Goal: Task Accomplishment & Management: Complete application form

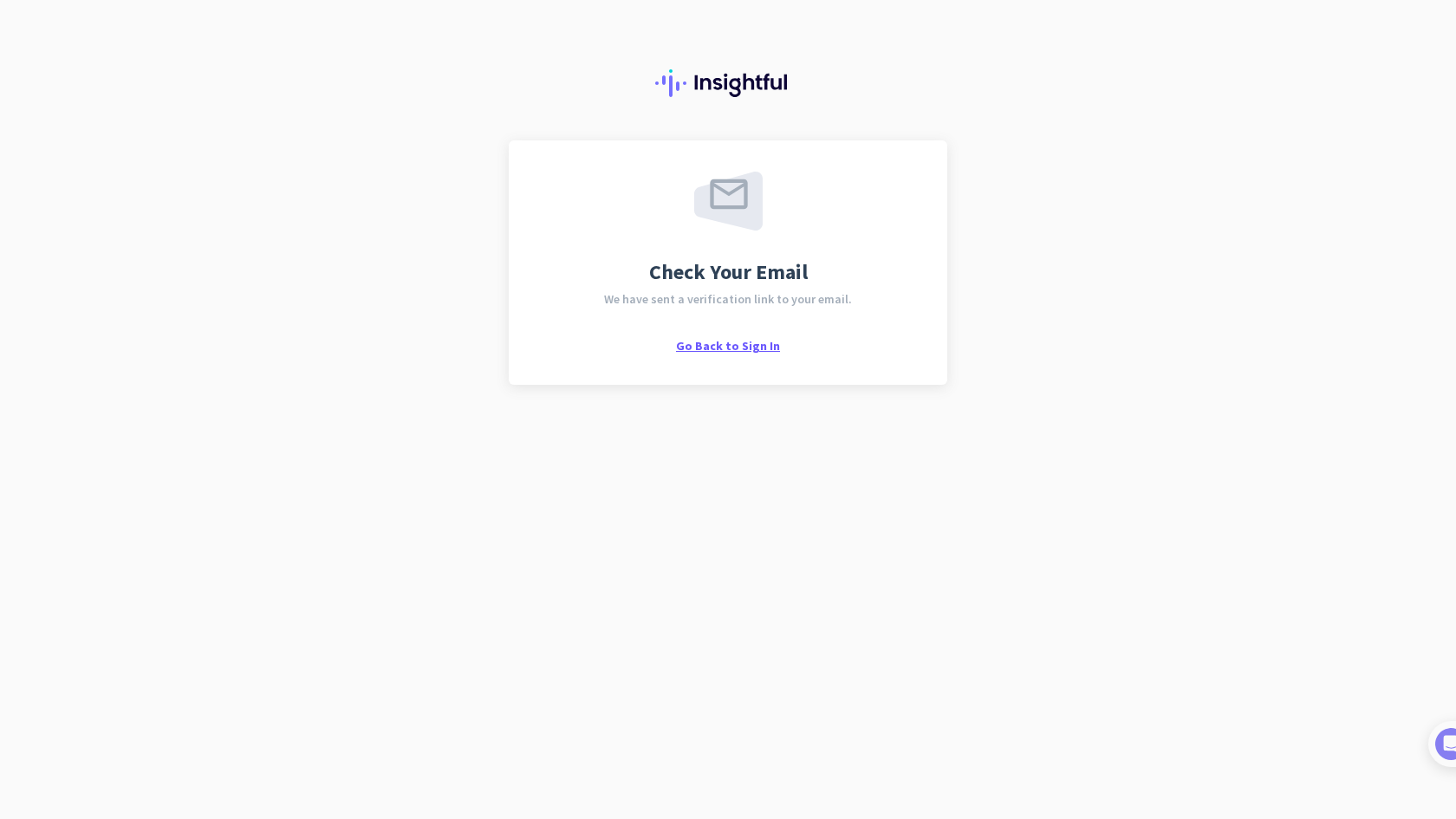
click at [721, 348] on span "Go Back to Sign In" at bounding box center [728, 345] width 104 height 16
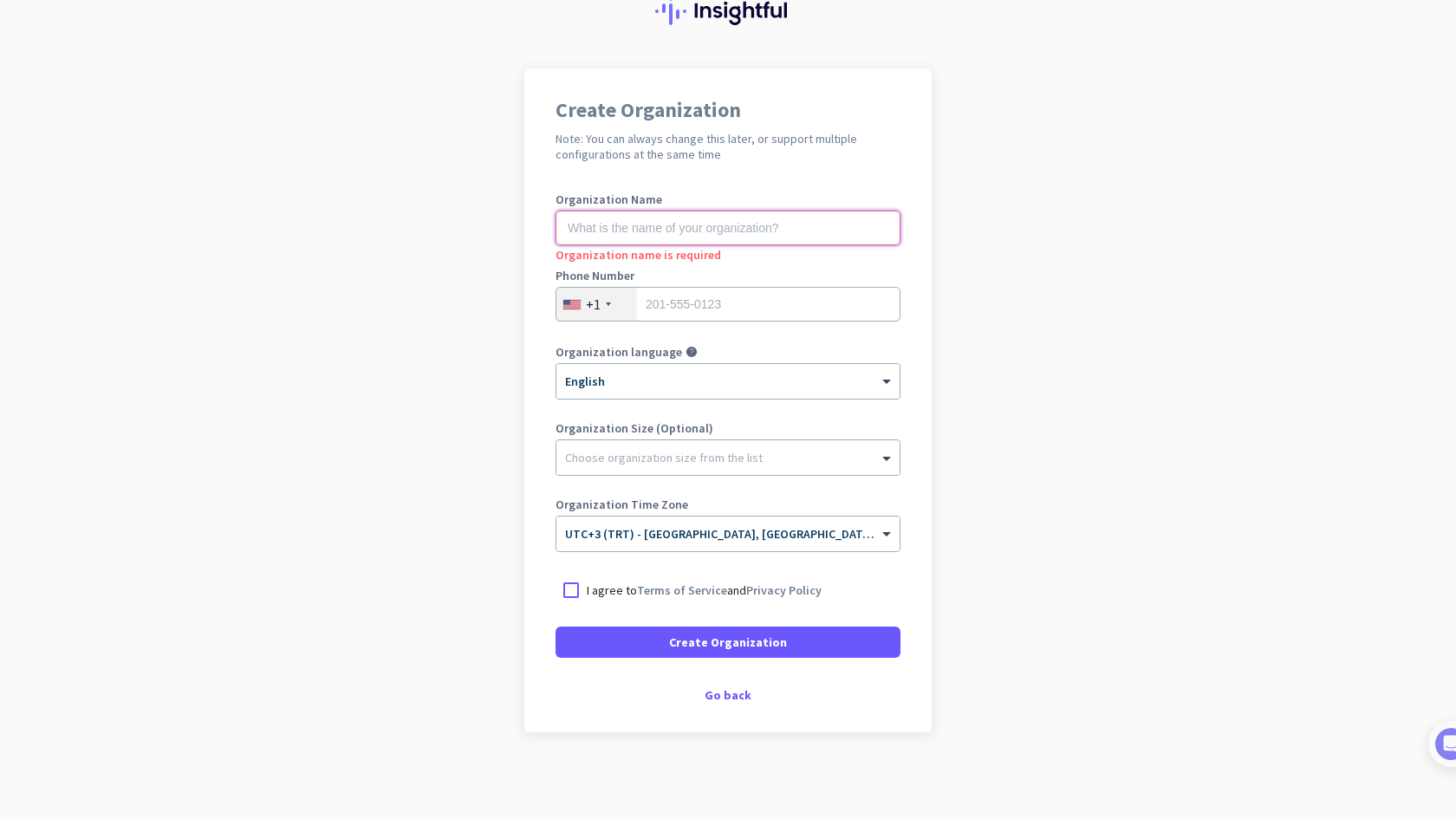
scroll to position [72, 0]
click at [728, 698] on div "Go back" at bounding box center [728, 695] width 345 height 12
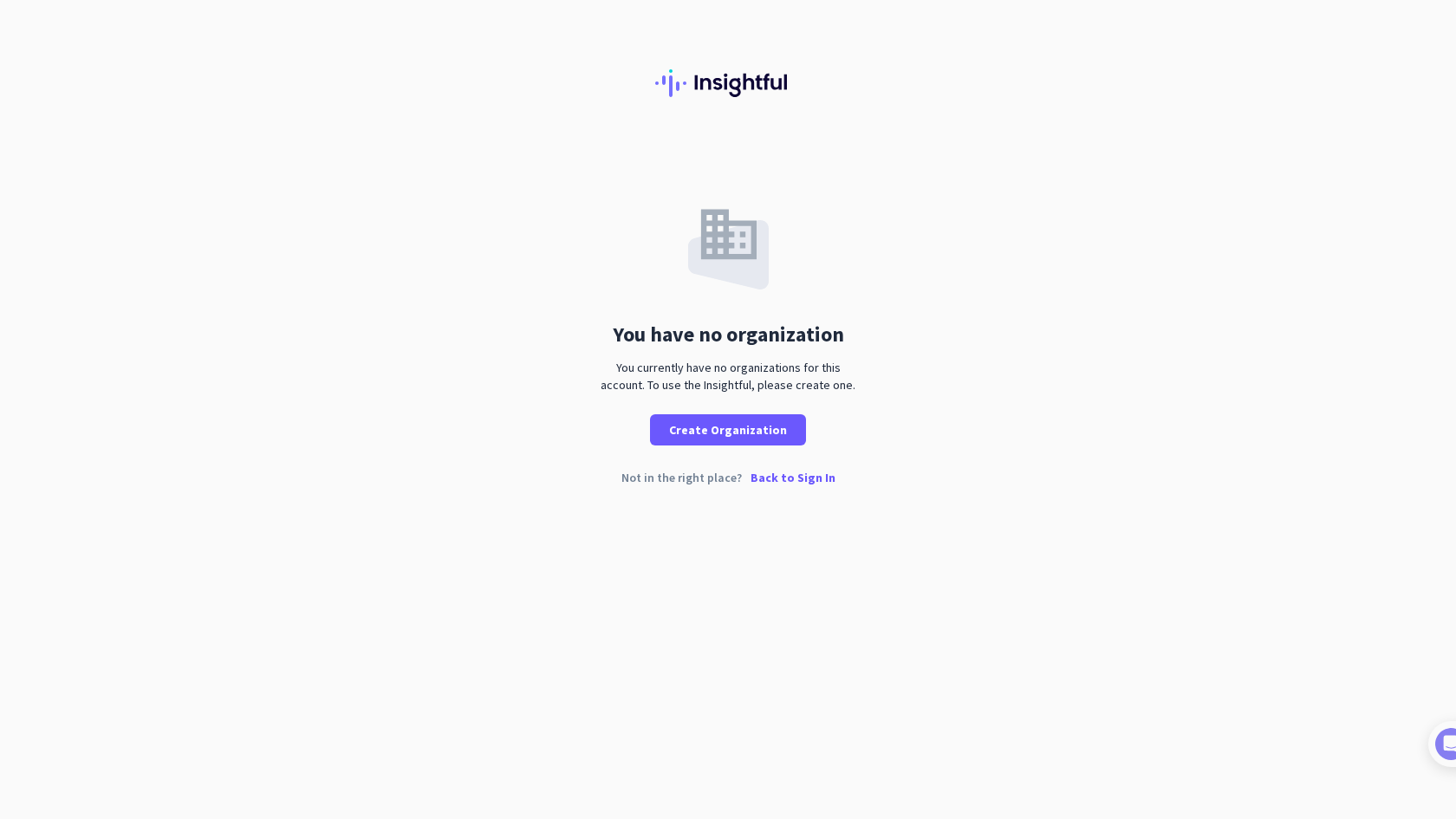
click at [792, 476] on p "Back to Sign In" at bounding box center [793, 477] width 85 height 12
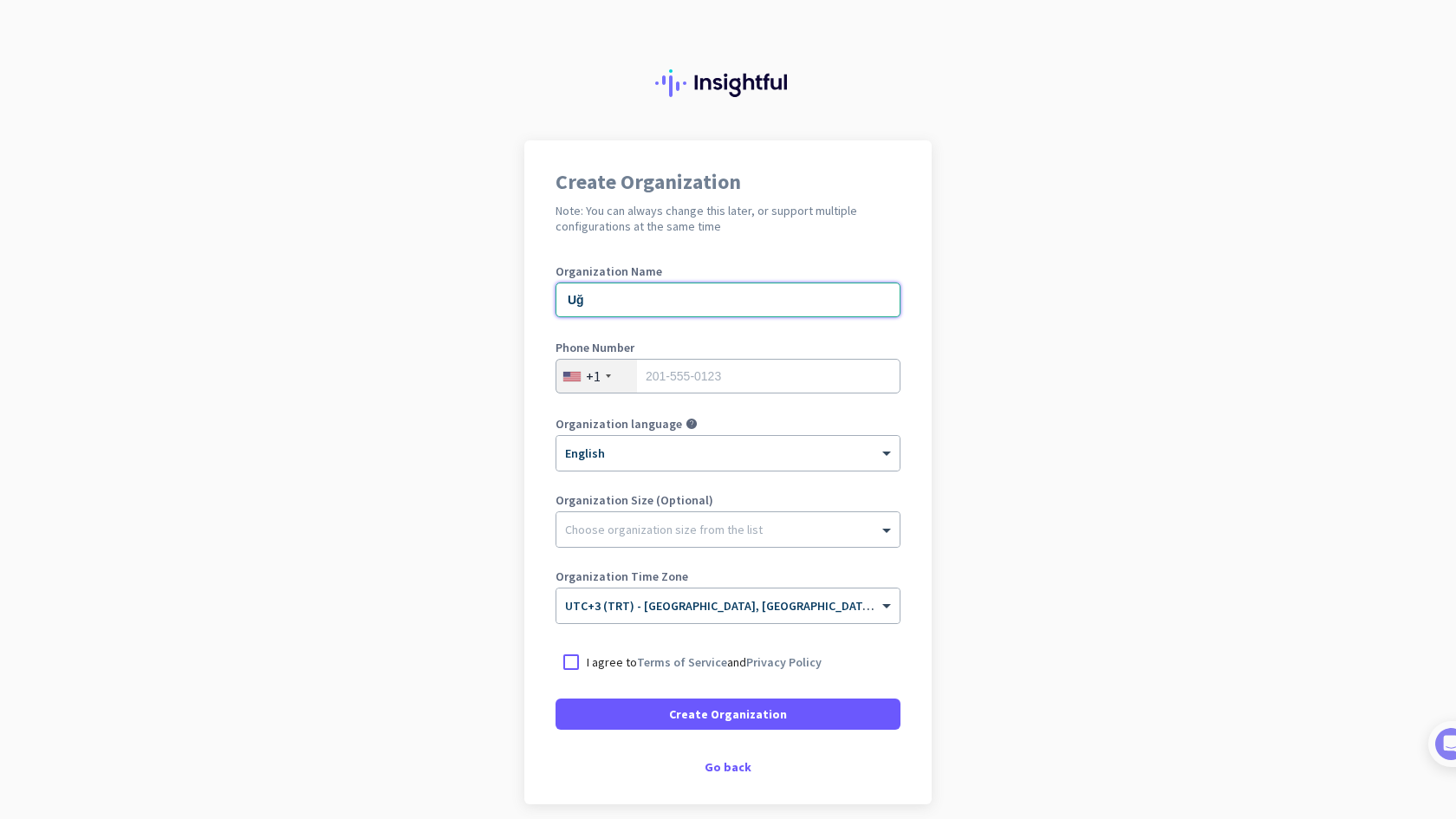
type input "U"
click at [606, 376] on div at bounding box center [608, 377] width 6 height 4
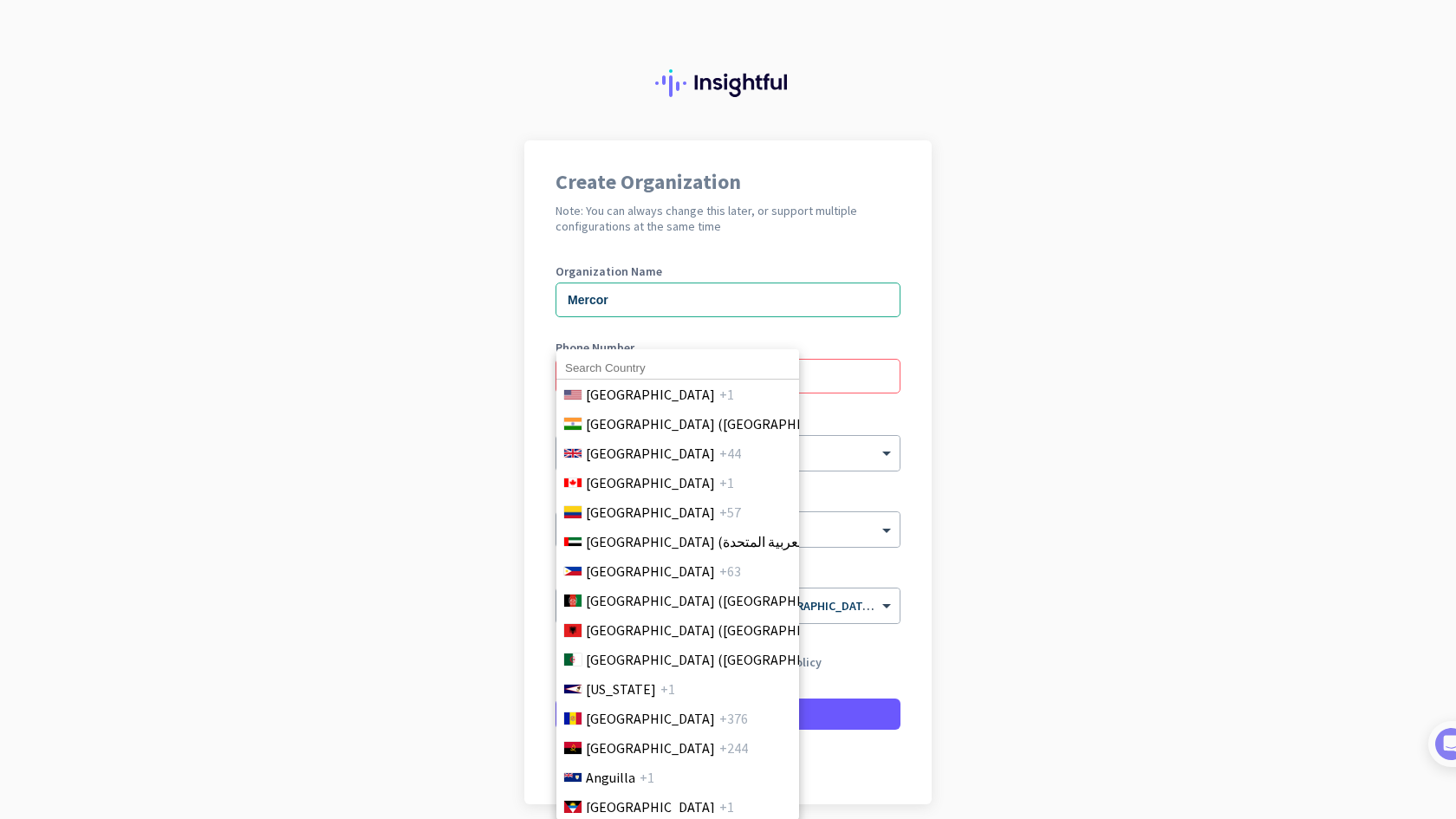
click at [868, 375] on div at bounding box center [728, 410] width 1456 height 819
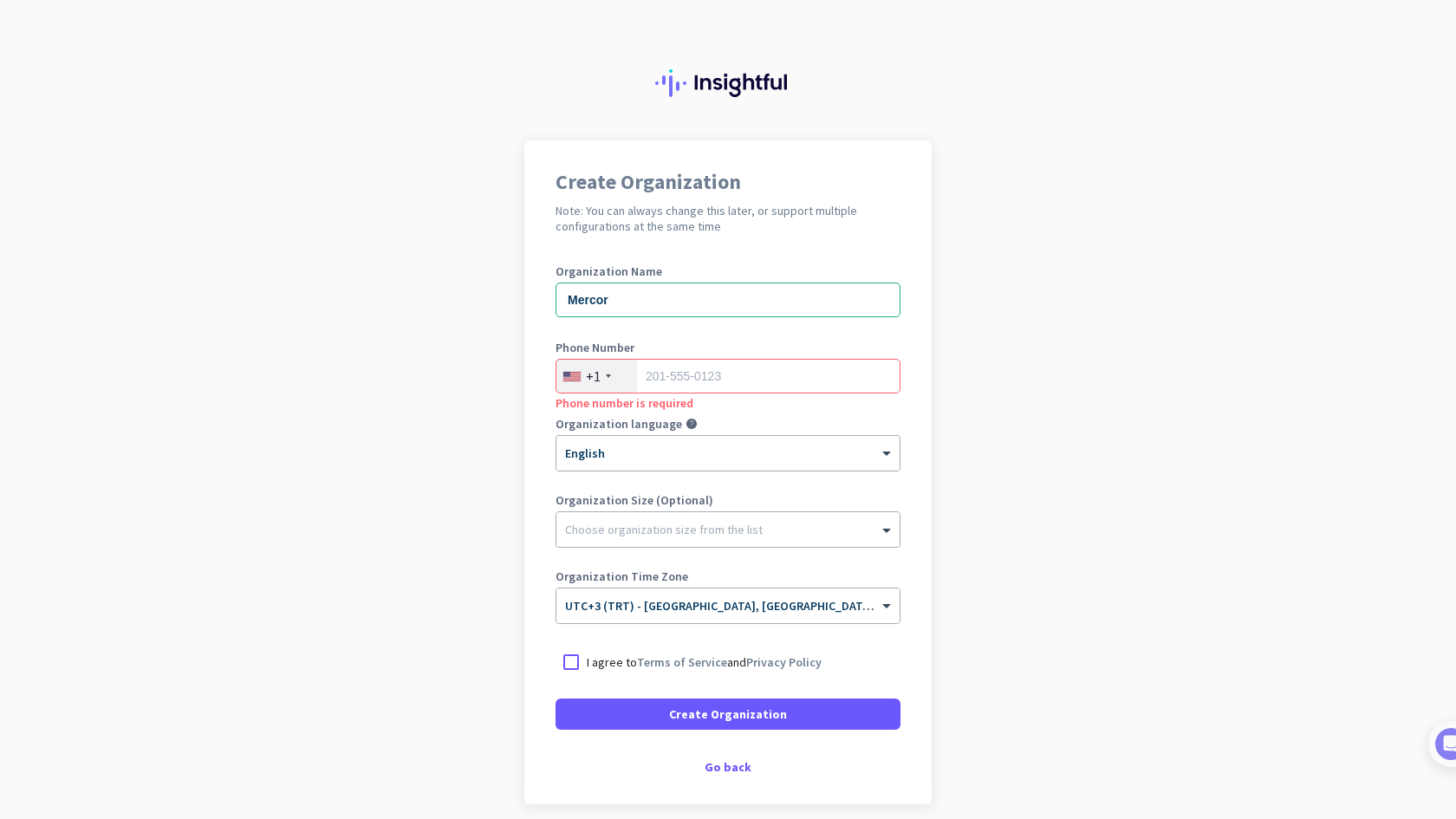
drag, startPoint x: 736, startPoint y: 71, endPoint x: 651, endPoint y: 71, distance: 85.0
click at [640, 66] on div at bounding box center [728, 70] width 1456 height 140
click at [651, 71] on div at bounding box center [728, 70] width 1456 height 140
drag, startPoint x: 704, startPoint y: 81, endPoint x: 890, endPoint y: 110, distance: 188.2
click at [890, 110] on div at bounding box center [728, 70] width 1456 height 140
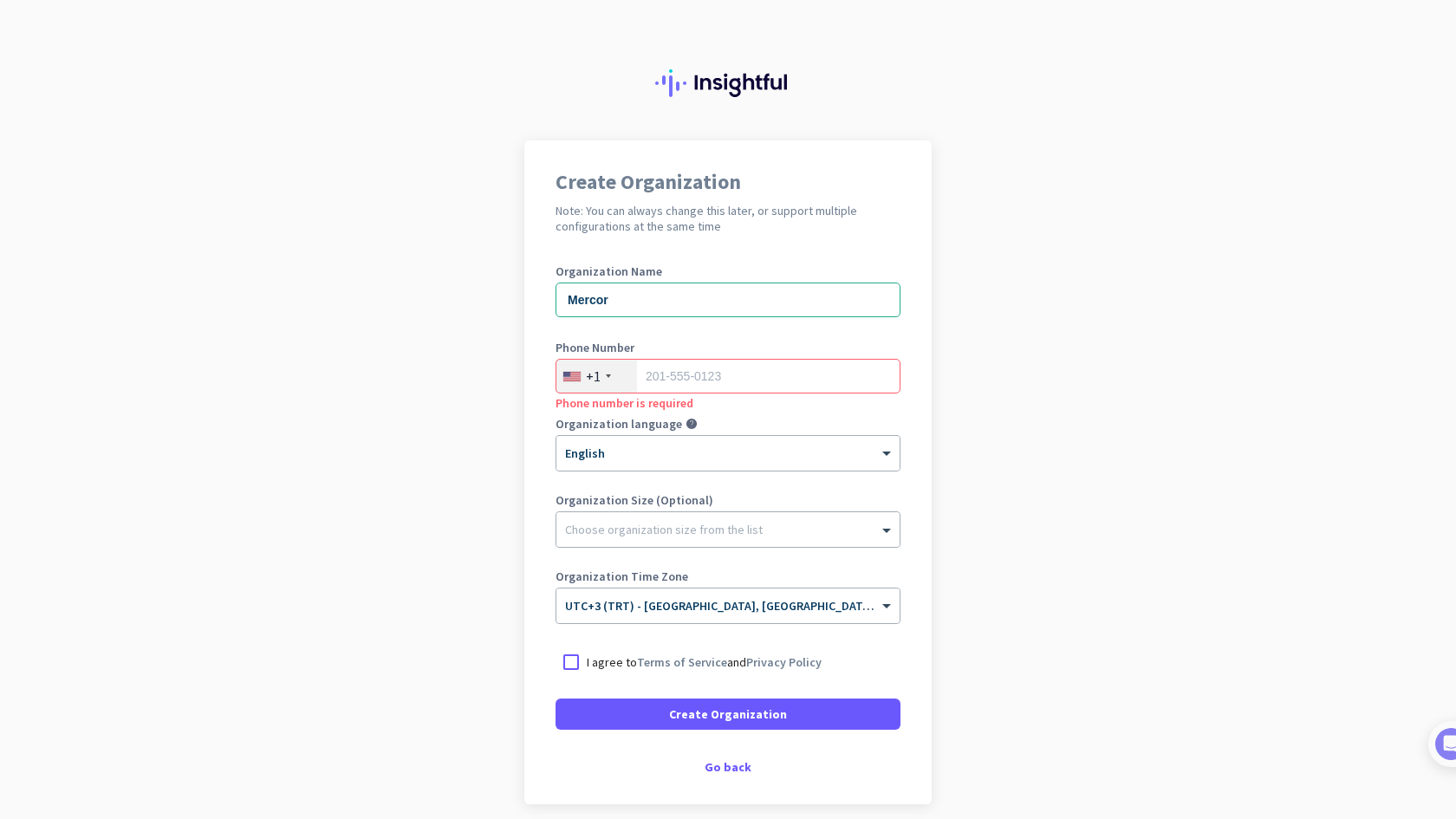
click at [890, 110] on div at bounding box center [728, 70] width 1456 height 140
drag, startPoint x: 708, startPoint y: 74, endPoint x: 593, endPoint y: 66, distance: 115.3
click at [593, 66] on div at bounding box center [728, 70] width 1456 height 140
drag, startPoint x: 695, startPoint y: 84, endPoint x: 891, endPoint y: 92, distance: 196.2
click at [882, 92] on div at bounding box center [728, 70] width 1456 height 140
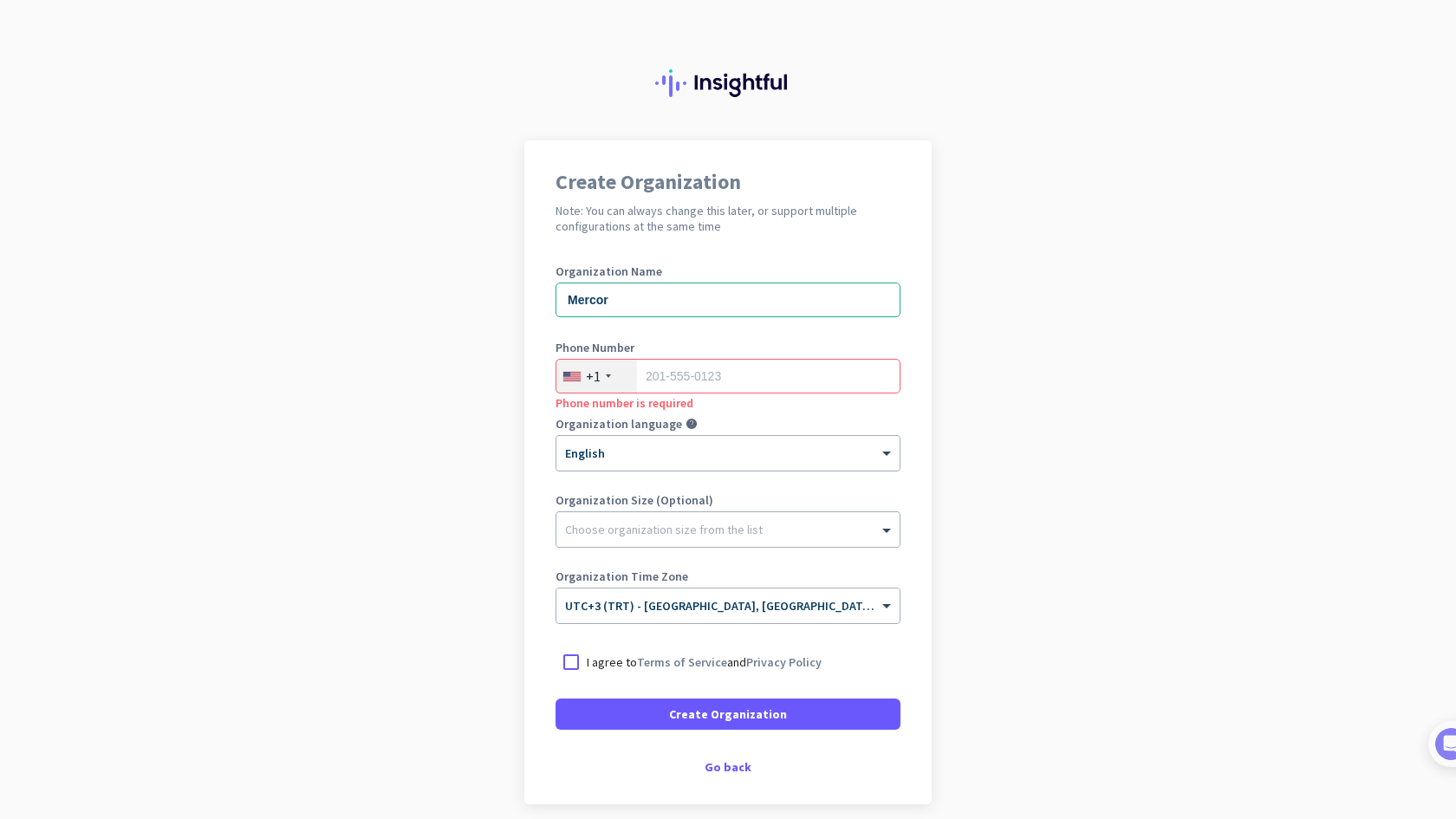
click at [891, 92] on div at bounding box center [728, 70] width 1456 height 140
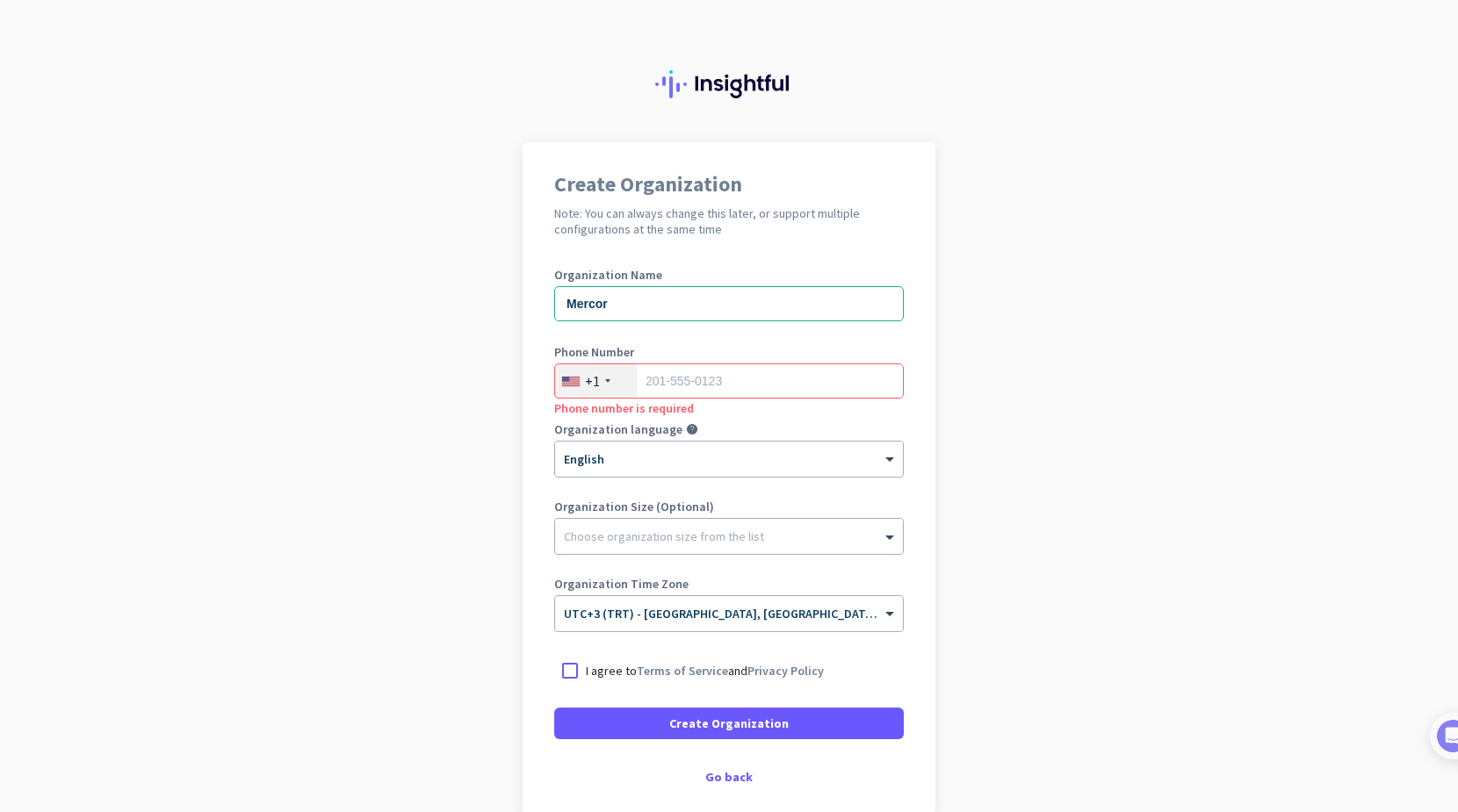
click at [1374, 1] on div at bounding box center [729, 71] width 1458 height 142
click at [690, 298] on input "Mercor" at bounding box center [729, 303] width 349 height 35
type input "Mercor.io"
click at [726, 772] on div "Go back" at bounding box center [729, 777] width 349 height 12
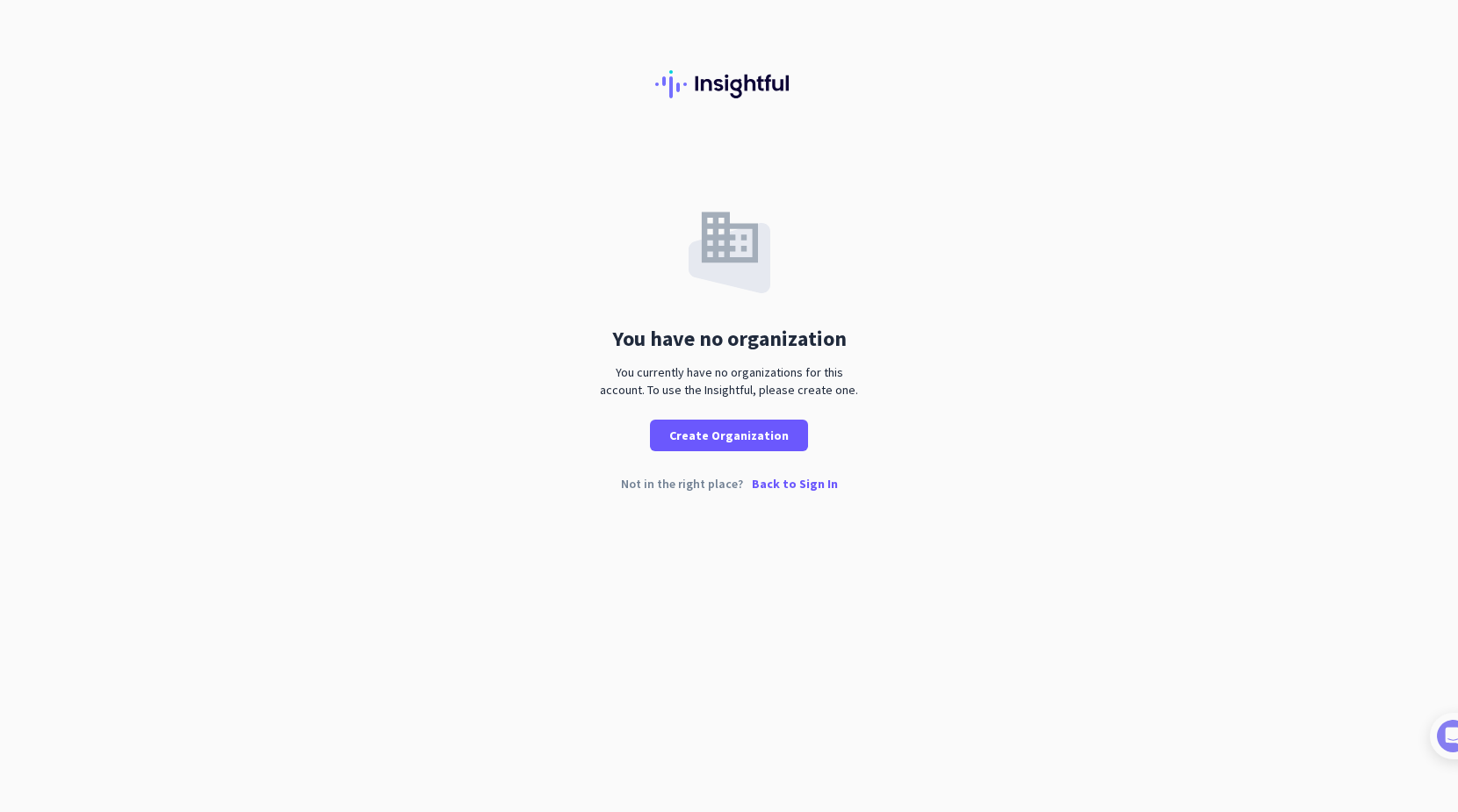
click at [796, 484] on p "Back to Sign In" at bounding box center [795, 484] width 86 height 12
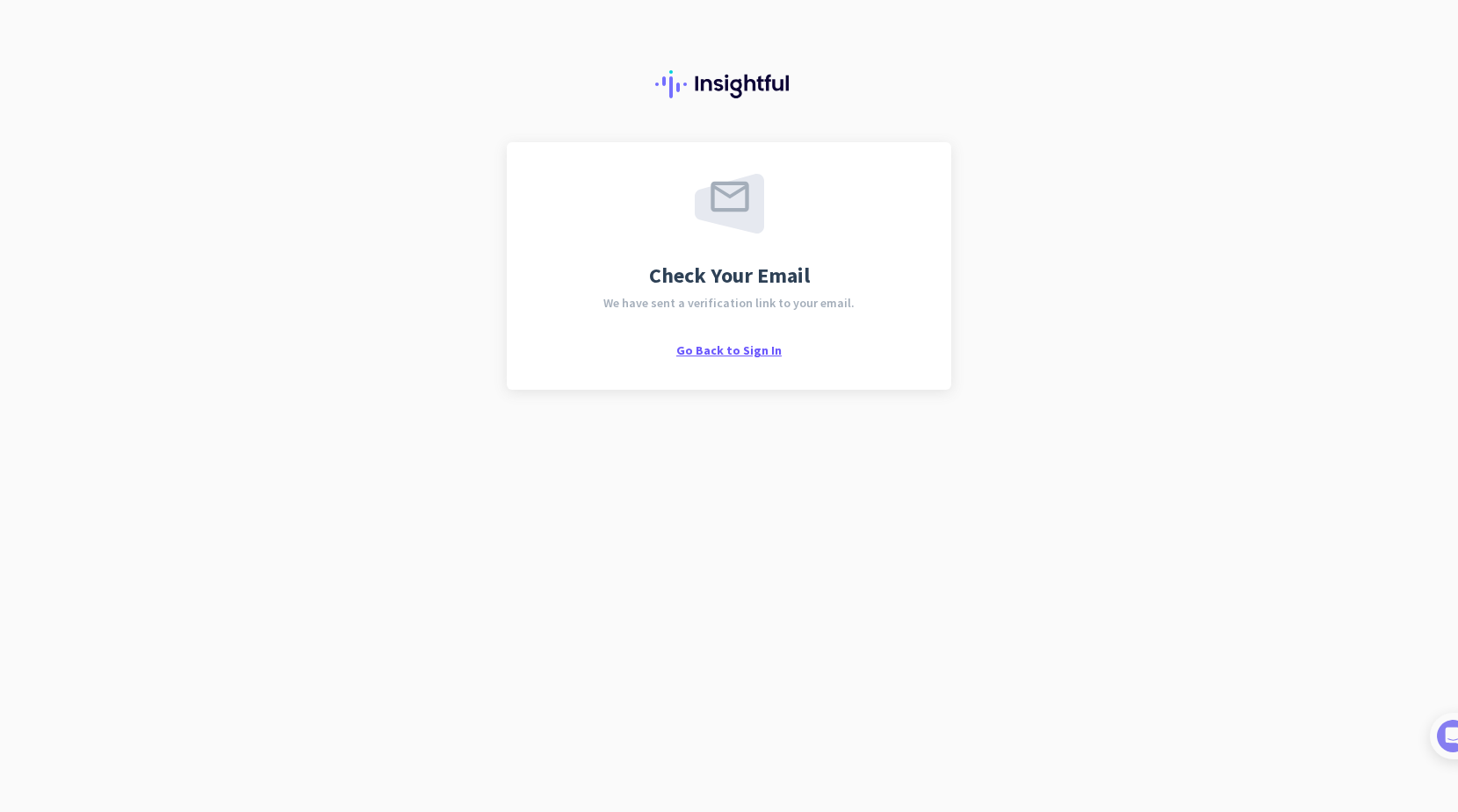
click at [733, 352] on span "Go Back to Sign In" at bounding box center [729, 350] width 105 height 16
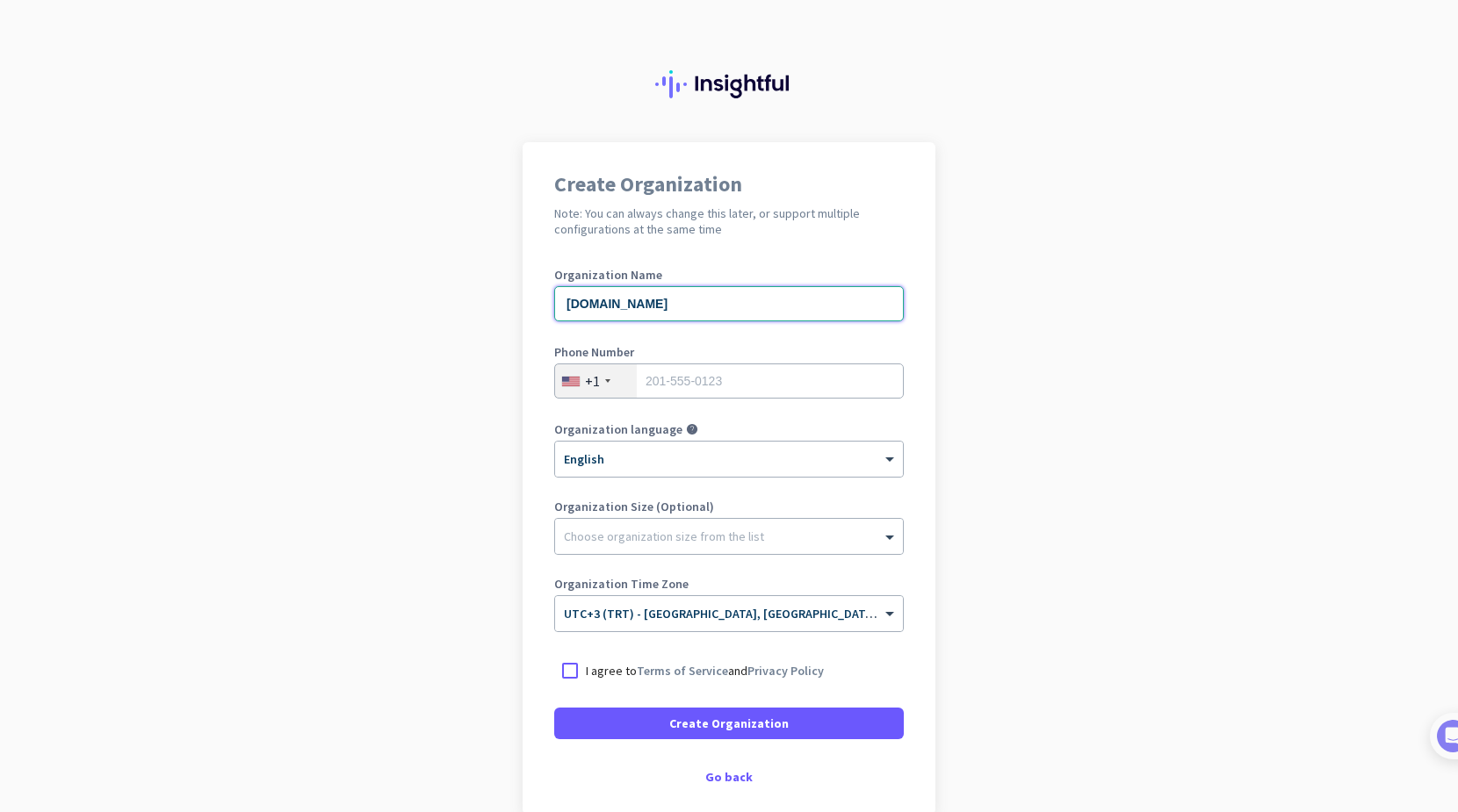
type input "[DOMAIN_NAME]"
click at [613, 382] on div "+1" at bounding box center [596, 381] width 82 height 33
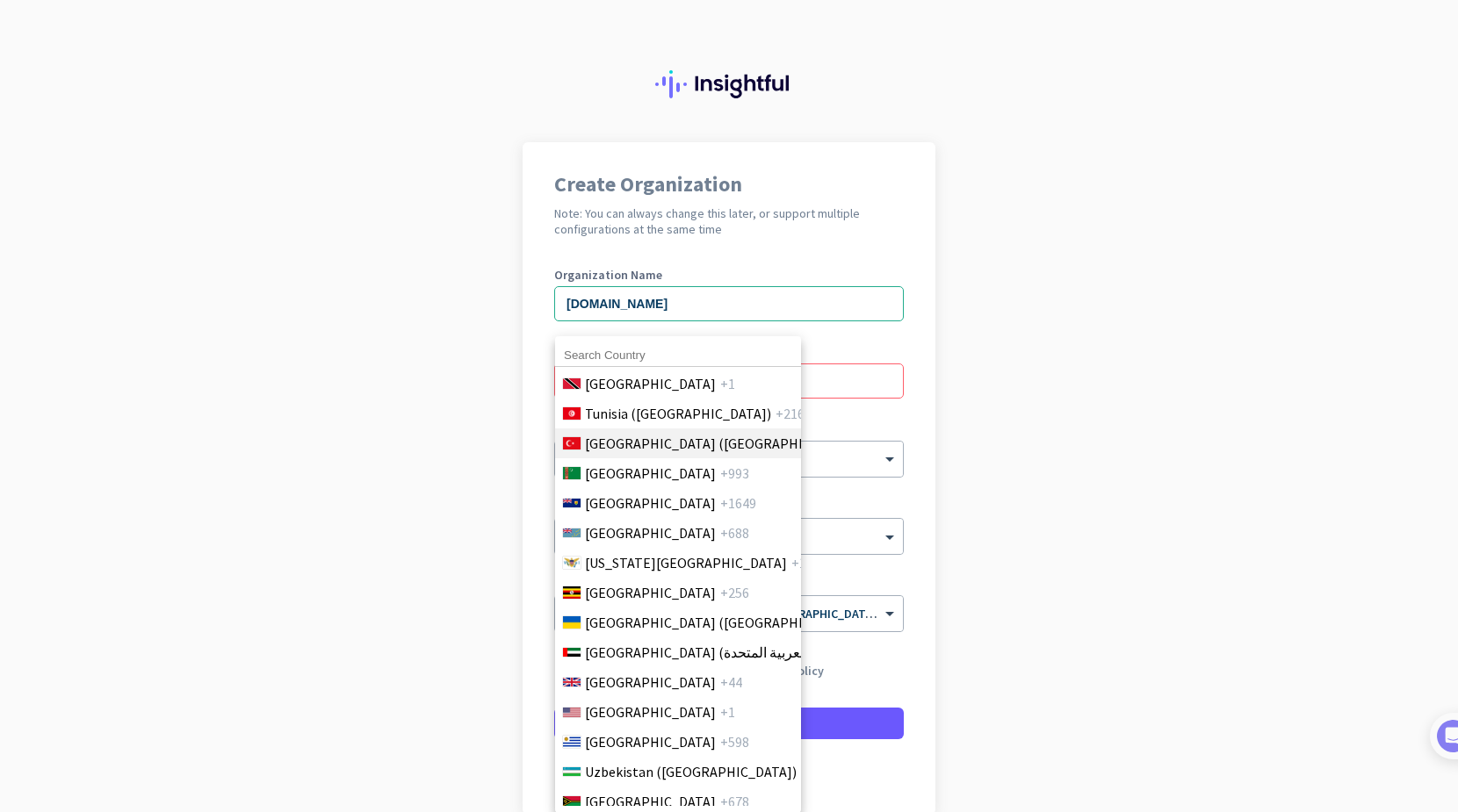
scroll to position [6743, 0]
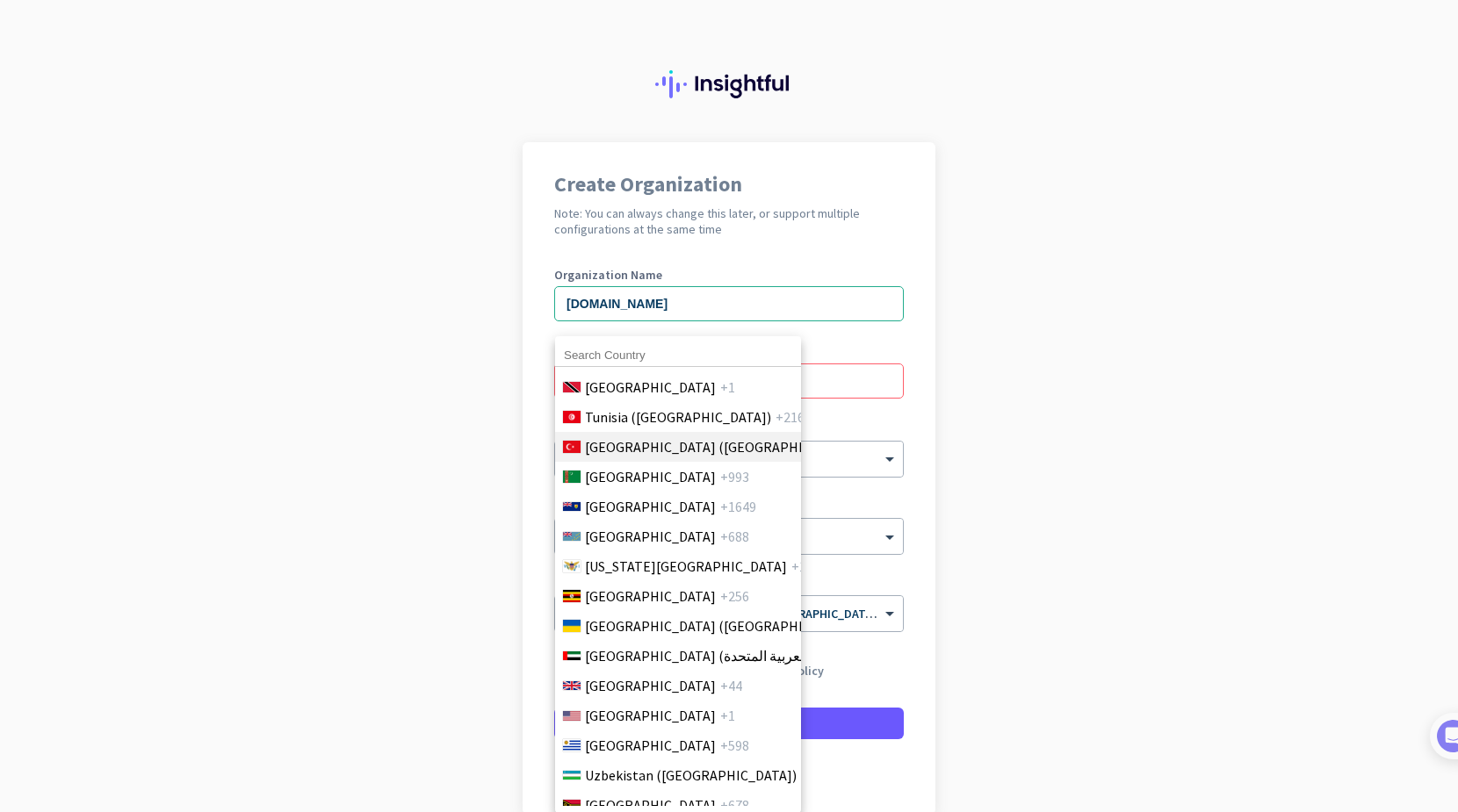
click at [635, 443] on span "[GEOGRAPHIC_DATA] ([GEOGRAPHIC_DATA])" at bounding box center [721, 447] width 274 height 21
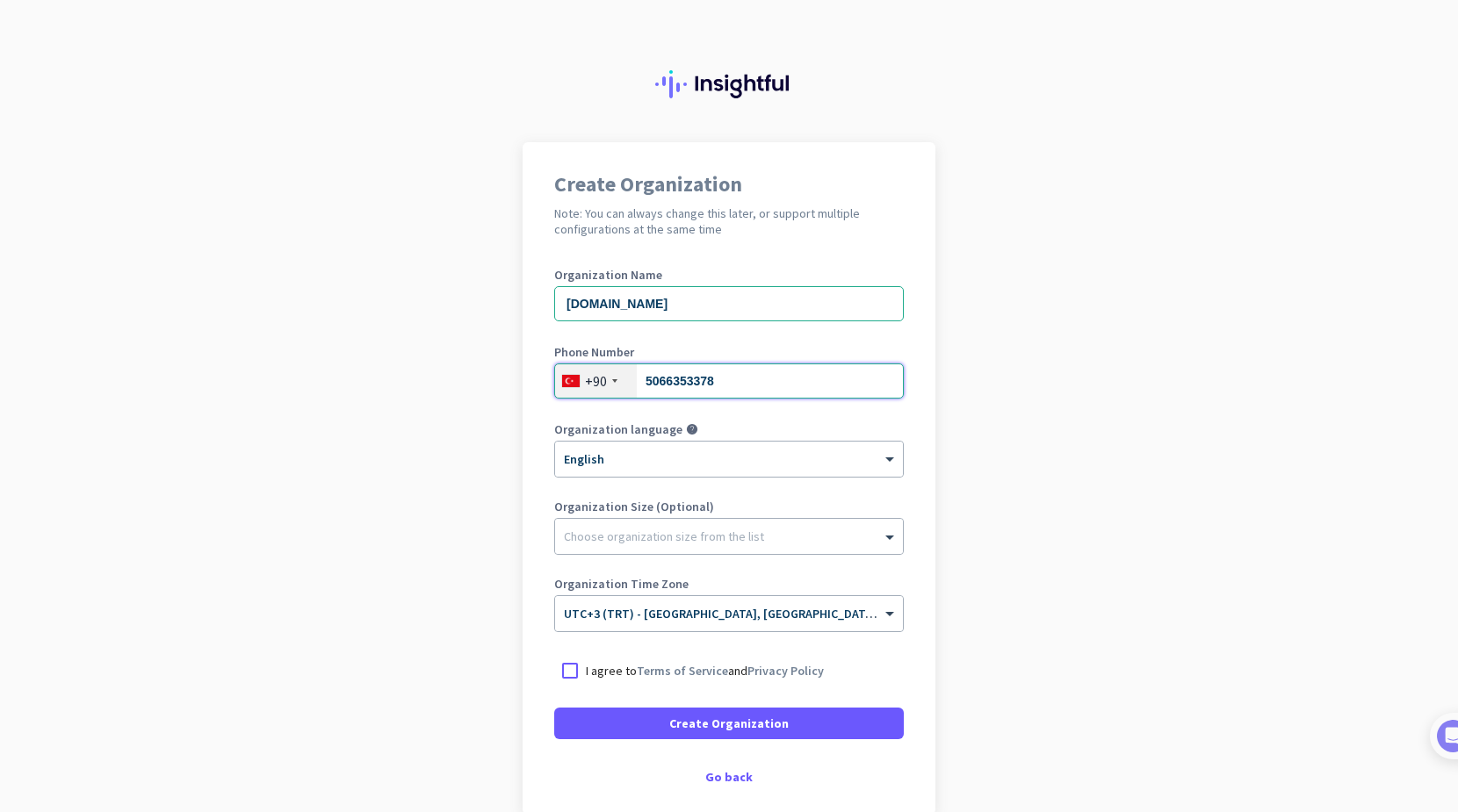
type input "5066353378"
drag, startPoint x: 1101, startPoint y: 475, endPoint x: 994, endPoint y: 472, distance: 107.0
click at [1101, 475] on app-onboarding-organization "Create Organization Note: You can always change this later, or support multiple…" at bounding box center [729, 522] width 1458 height 760
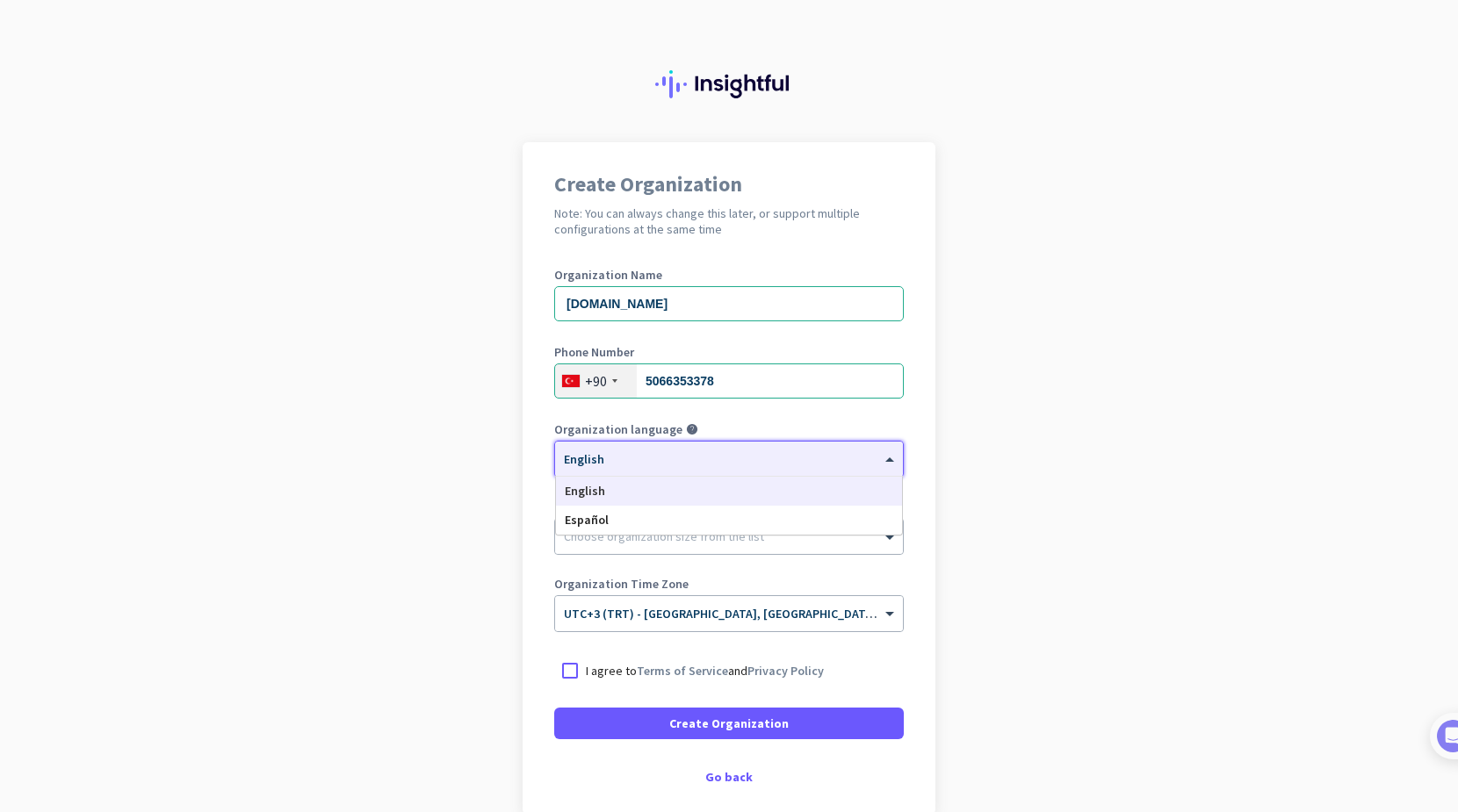
click at [885, 456] on span at bounding box center [891, 460] width 22 height 15
click at [1003, 443] on app-onboarding-organization "Create Organization Note: You can always change this later, or support multiple…" at bounding box center [729, 522] width 1458 height 760
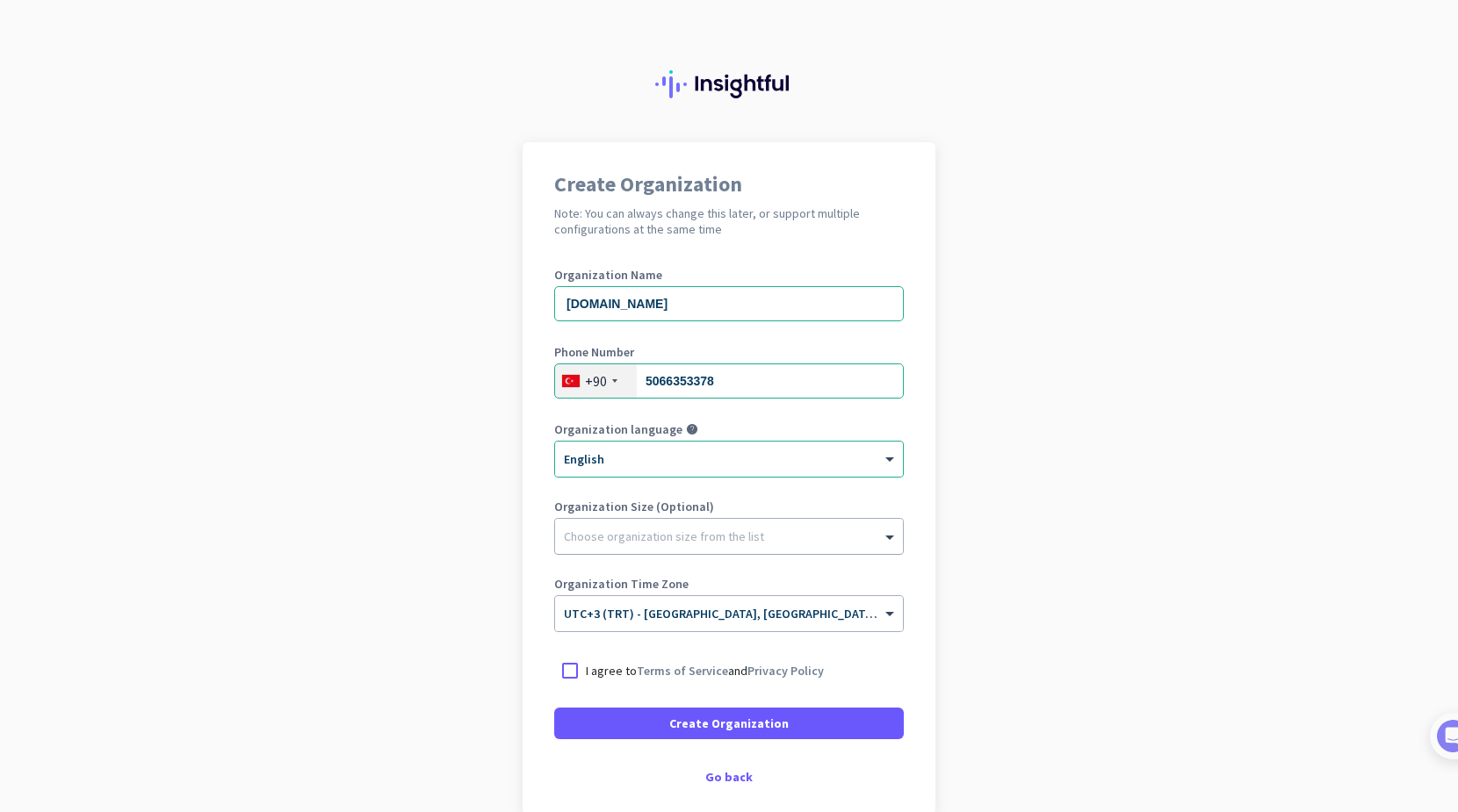
click at [720, 538] on div at bounding box center [729, 532] width 347 height 17
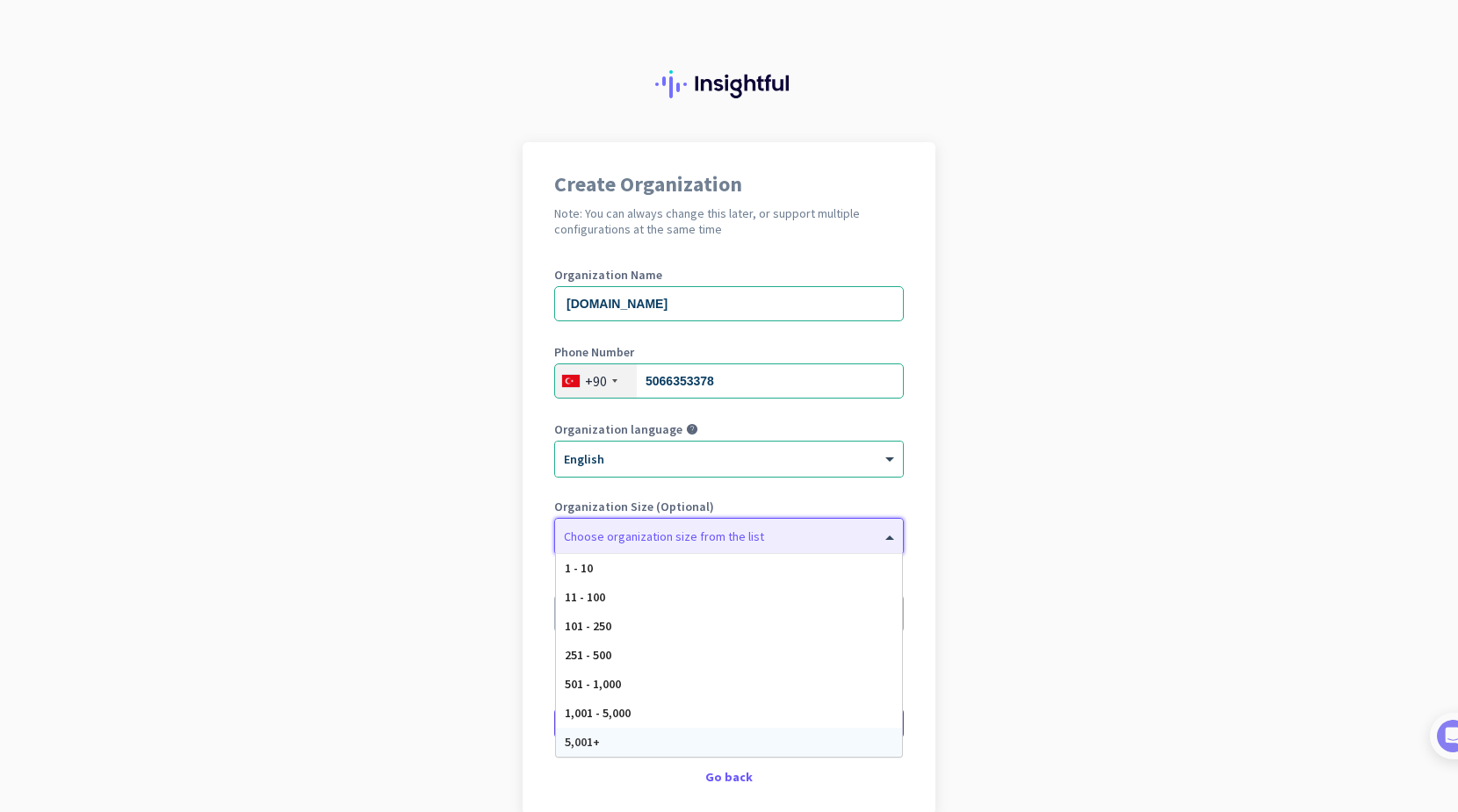
click at [705, 739] on div "5,001+" at bounding box center [729, 742] width 346 height 29
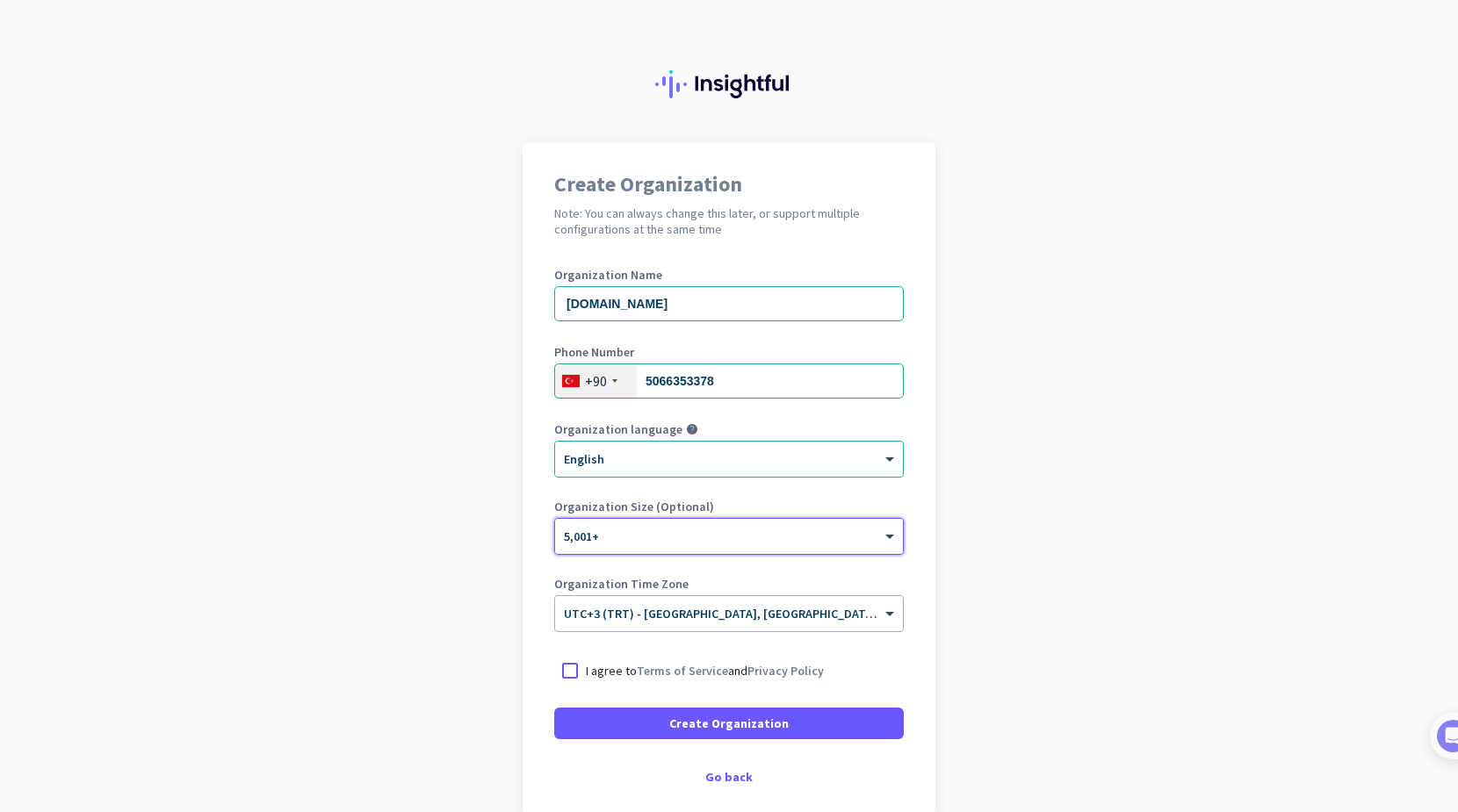
click at [689, 540] on div "× 5,001+" at bounding box center [718, 537] width 325 height 15
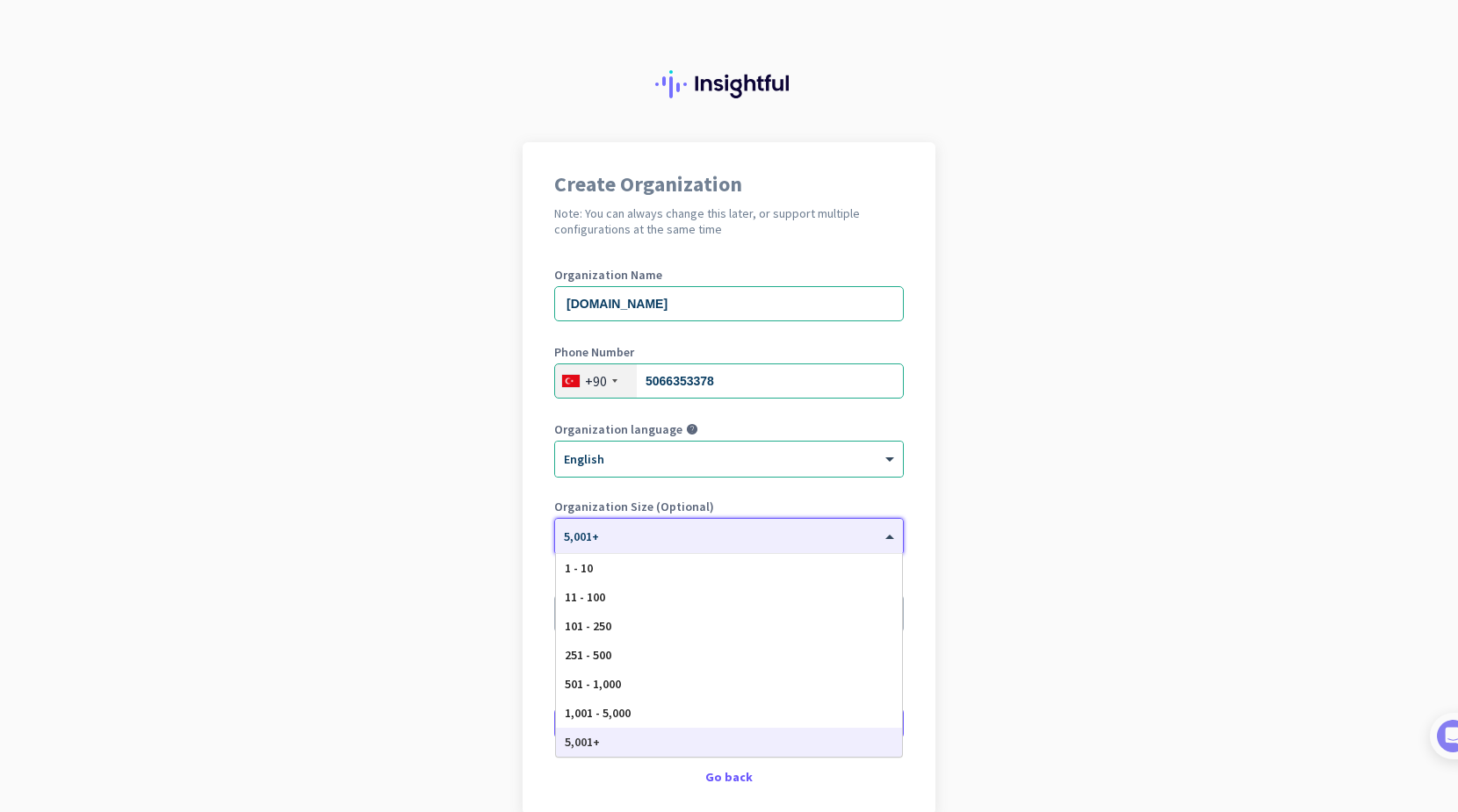
click at [1065, 487] on app-onboarding-organization "Create Organization Note: You can always change this later, or support multiple…" at bounding box center [729, 522] width 1458 height 760
click at [757, 536] on div at bounding box center [729, 531] width 347 height 15
click at [700, 568] on div "1 - 10" at bounding box center [729, 569] width 346 height 29
click at [816, 527] on div at bounding box center [729, 531] width 347 height 15
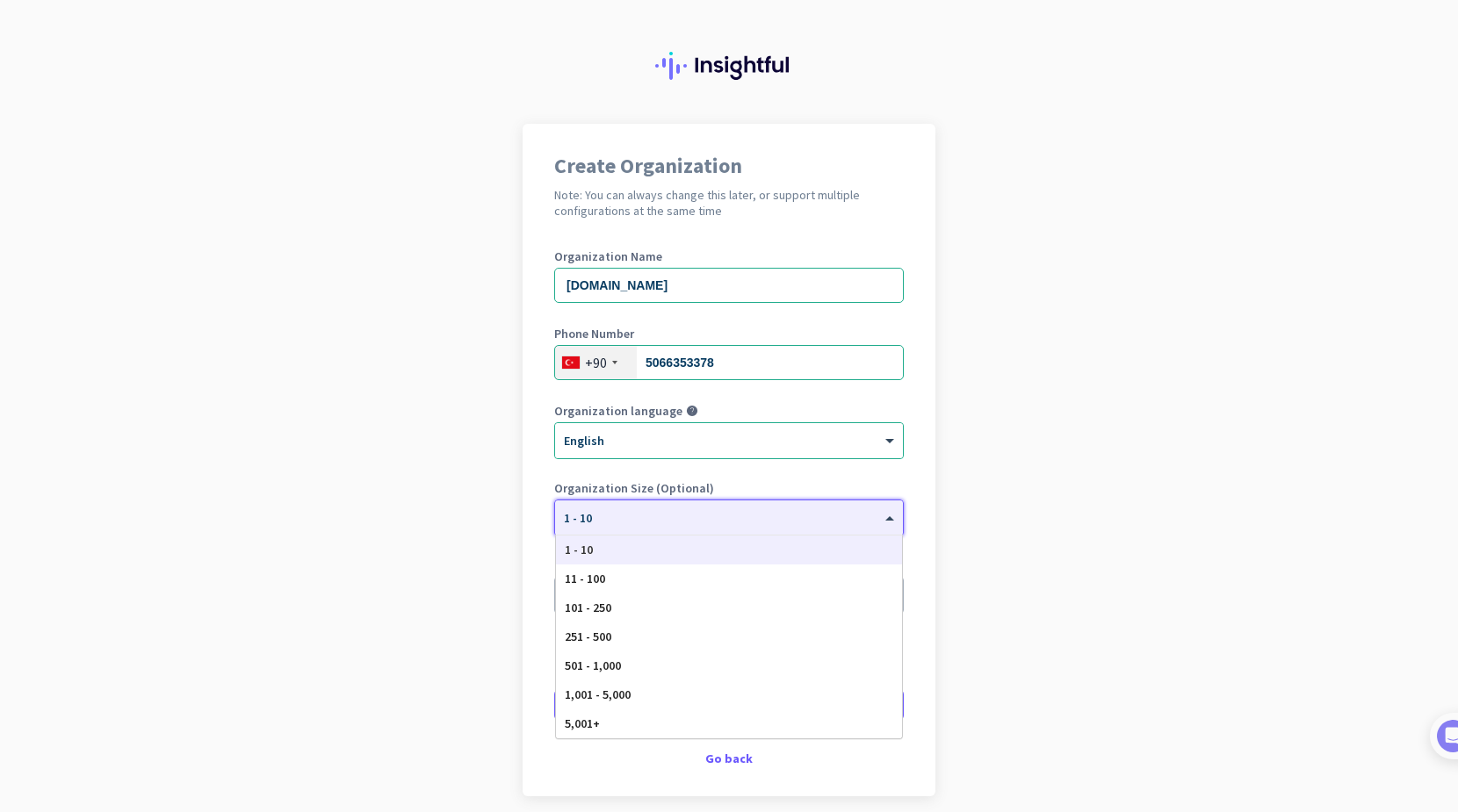
scroll to position [16, 0]
click at [760, 545] on div "1 - 10" at bounding box center [729, 552] width 346 height 29
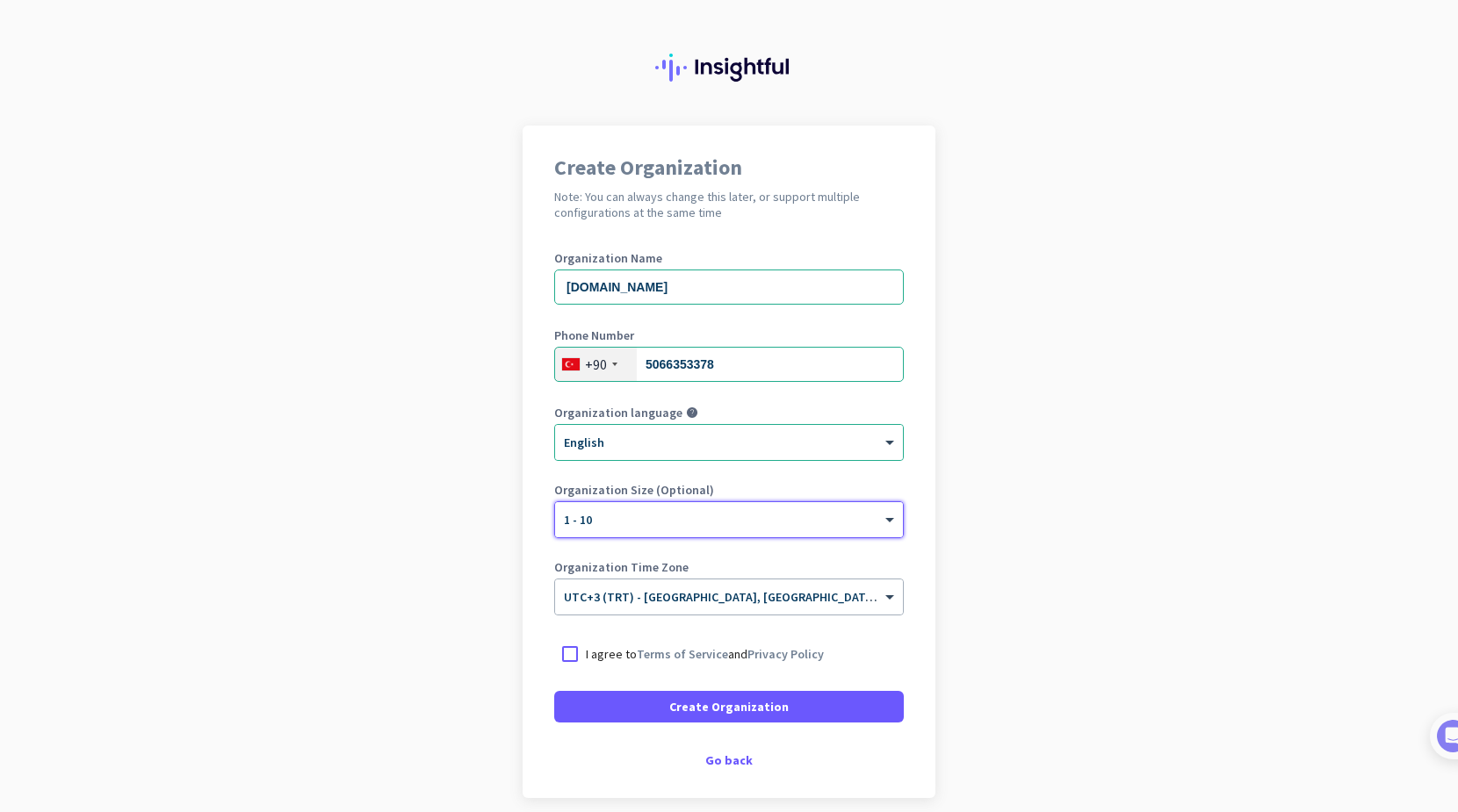
click at [730, 523] on div "× 1 - 10" at bounding box center [718, 521] width 325 height 15
click at [734, 762] on div "Go back" at bounding box center [729, 760] width 349 height 12
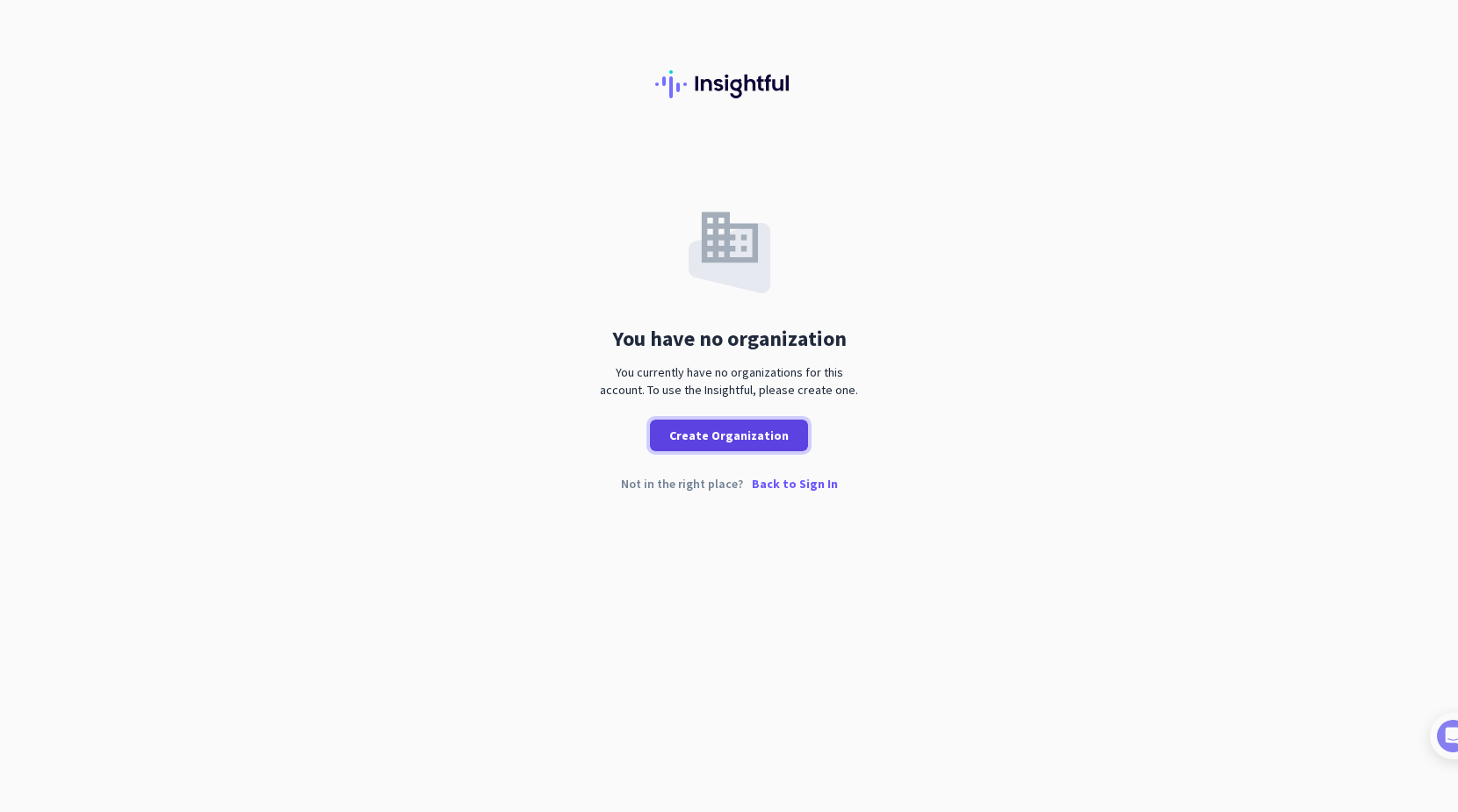
click at [756, 441] on span "Create Organization" at bounding box center [728, 435] width 119 height 17
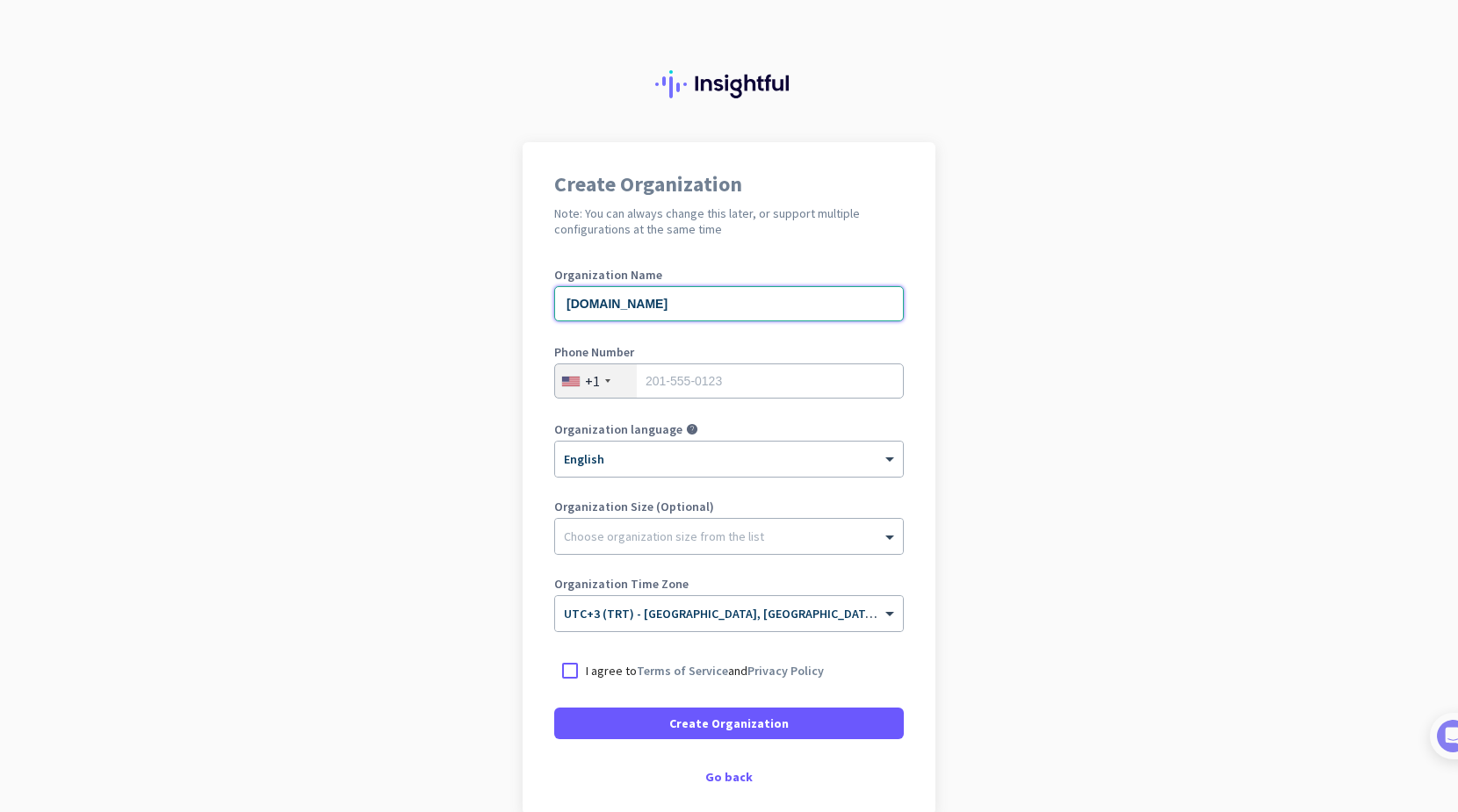
type input "[DOMAIN_NAME]"
click at [608, 377] on div "+1" at bounding box center [596, 381] width 82 height 33
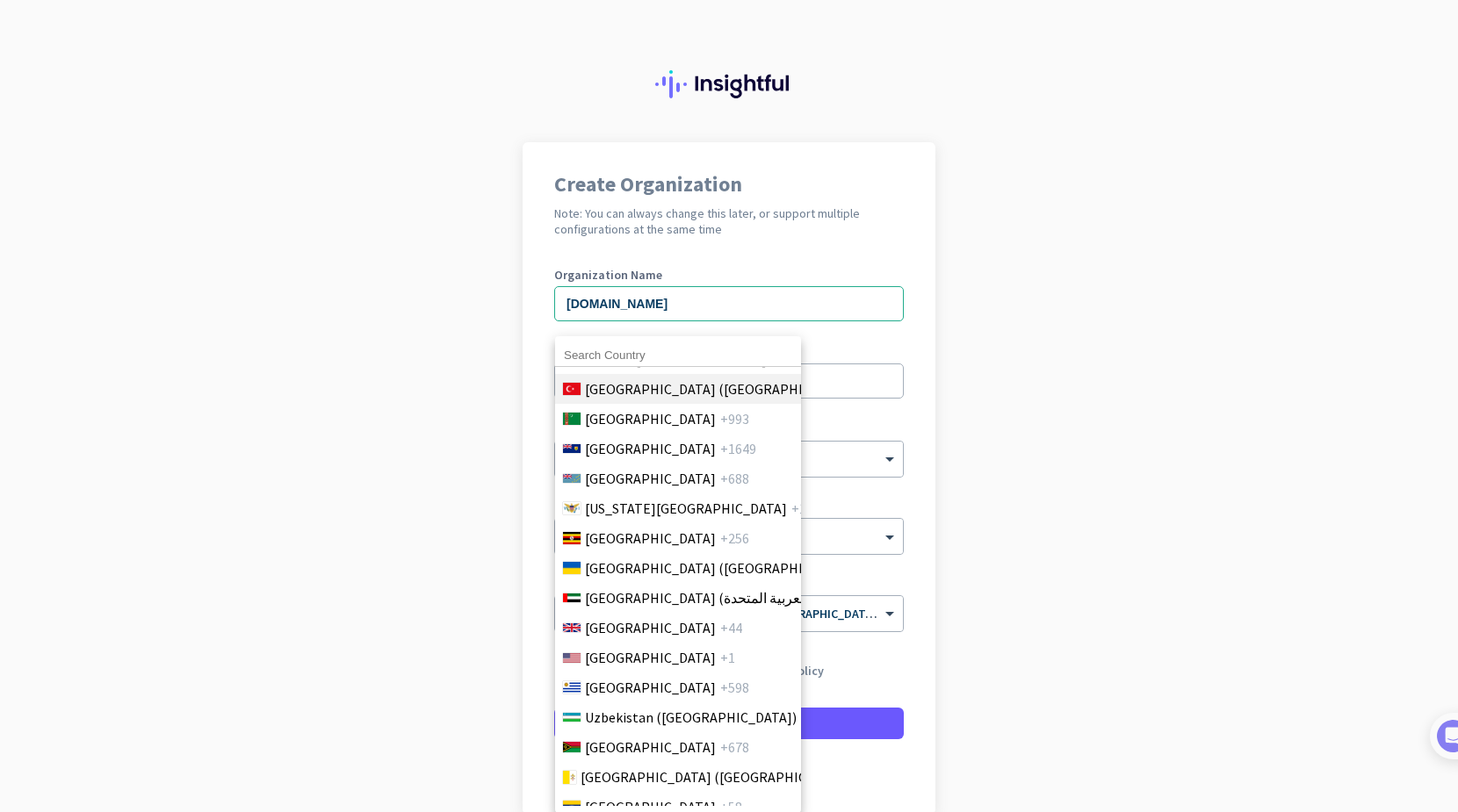
scroll to position [6794, 0]
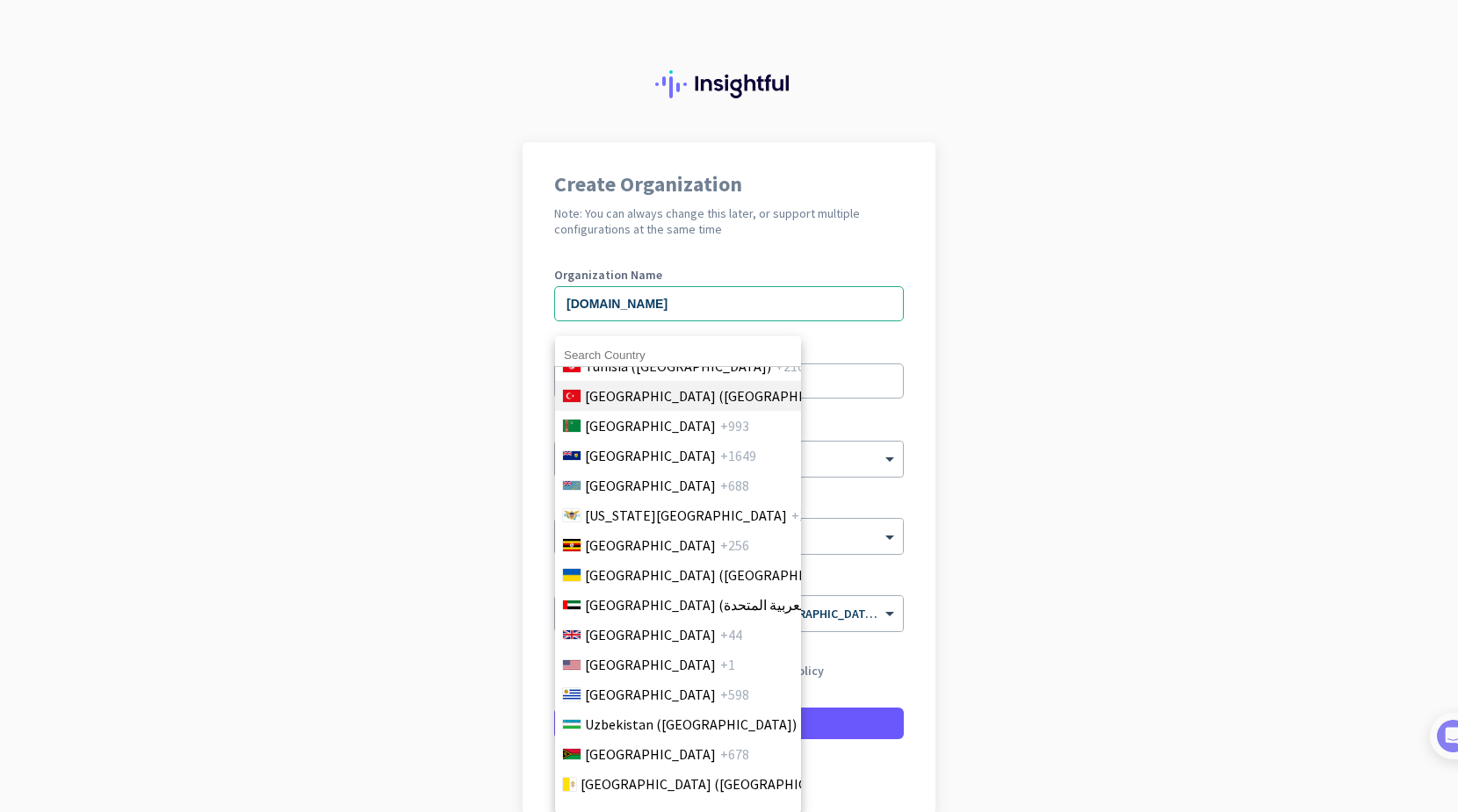
click at [655, 401] on span "[GEOGRAPHIC_DATA] ([GEOGRAPHIC_DATA])" at bounding box center [721, 396] width 274 height 21
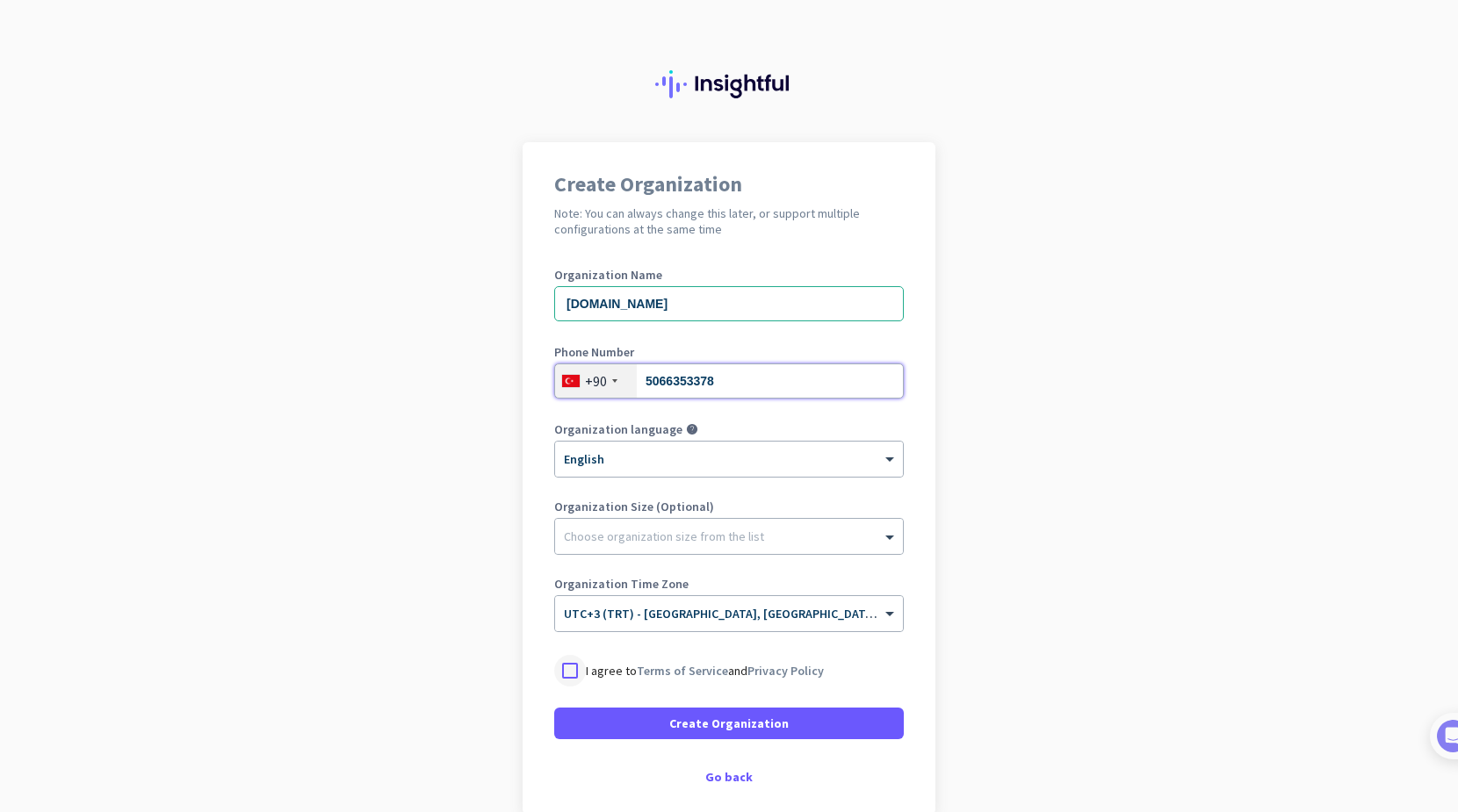
type input "5066353378"
click at [571, 675] on div at bounding box center [570, 671] width 31 height 31
click at [772, 720] on span "Create Organization" at bounding box center [728, 723] width 119 height 17
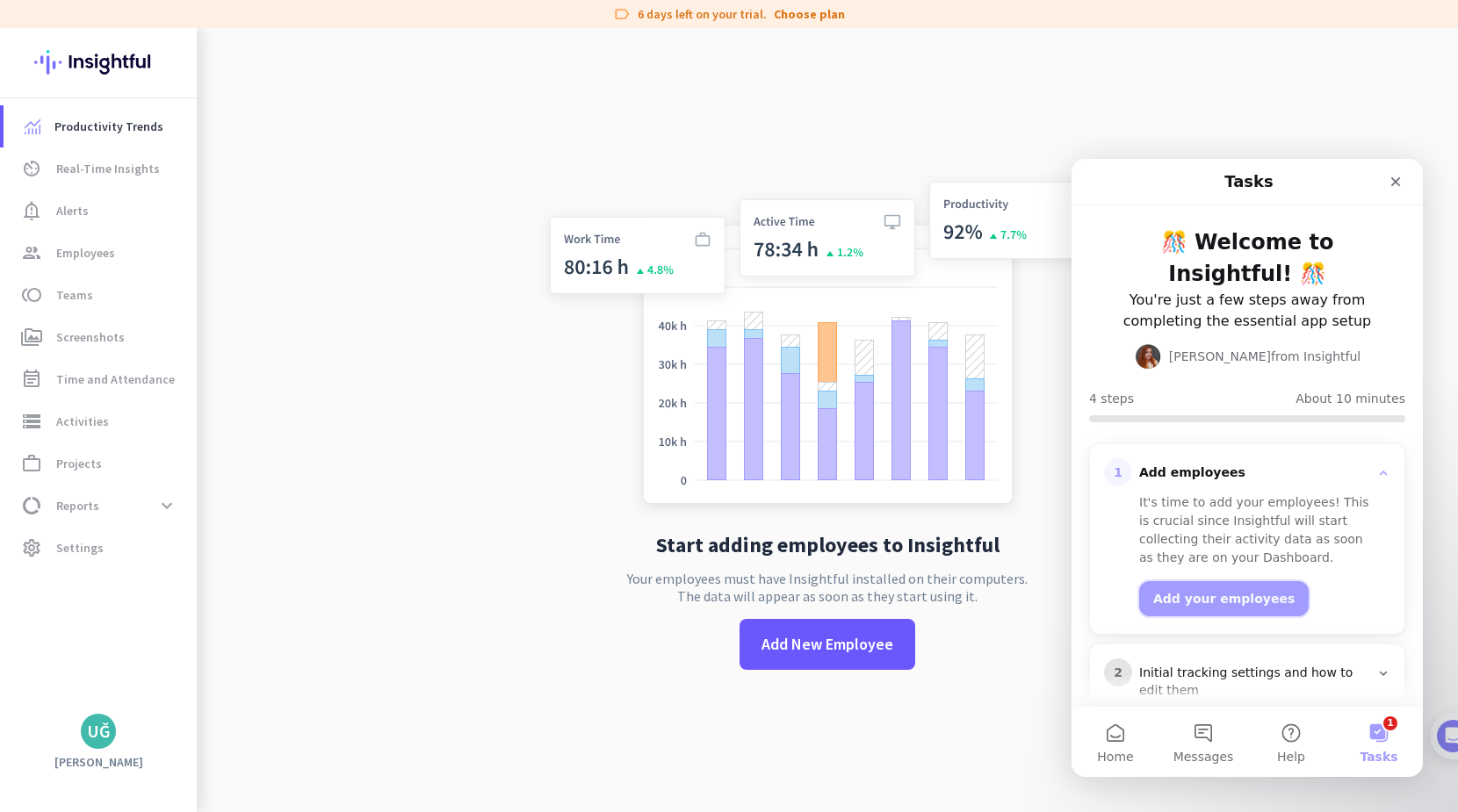
click at [1223, 581] on button "Add your employees" at bounding box center [1224, 598] width 170 height 35
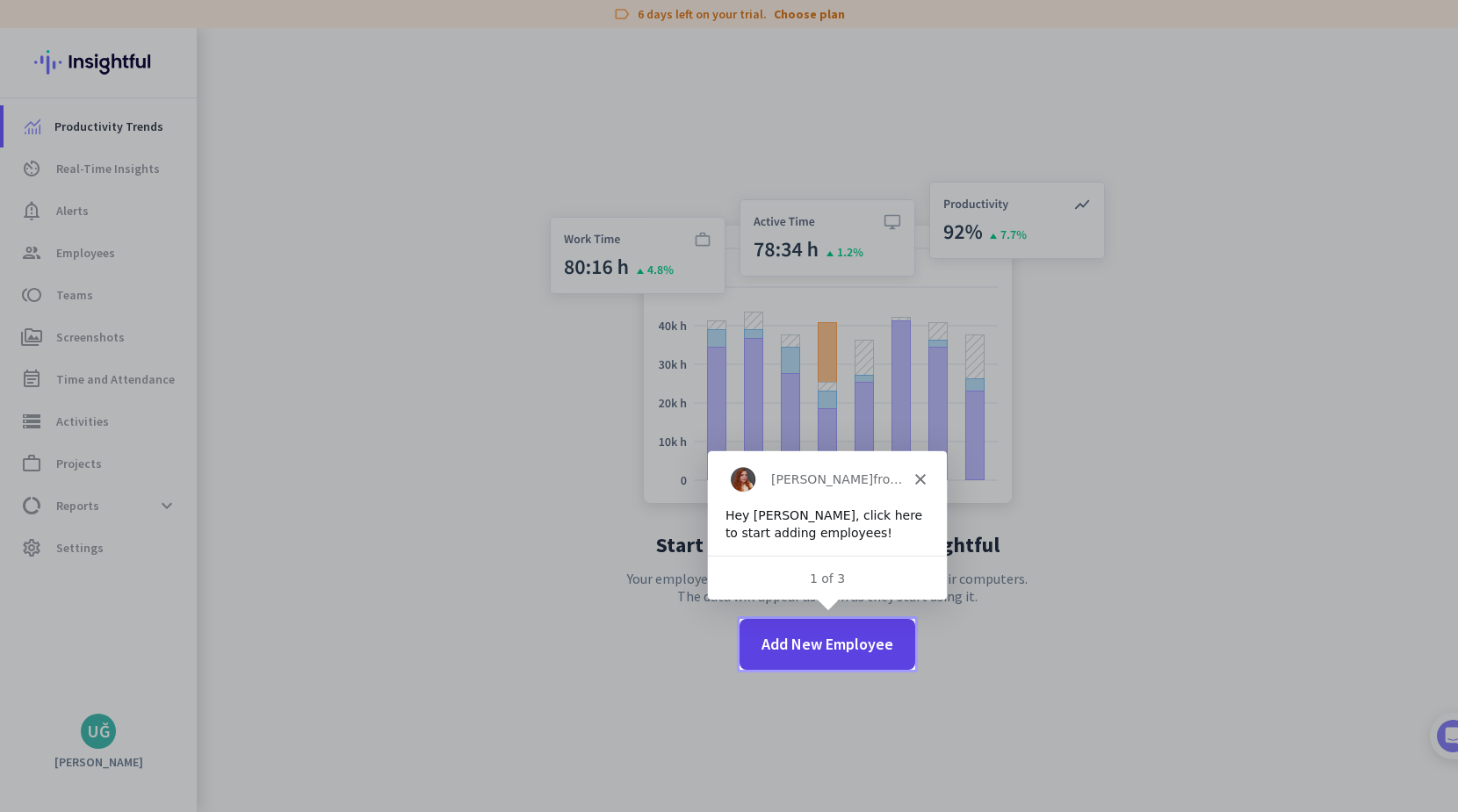
click at [844, 642] on span "Add New Employee" at bounding box center [827, 645] width 132 height 23
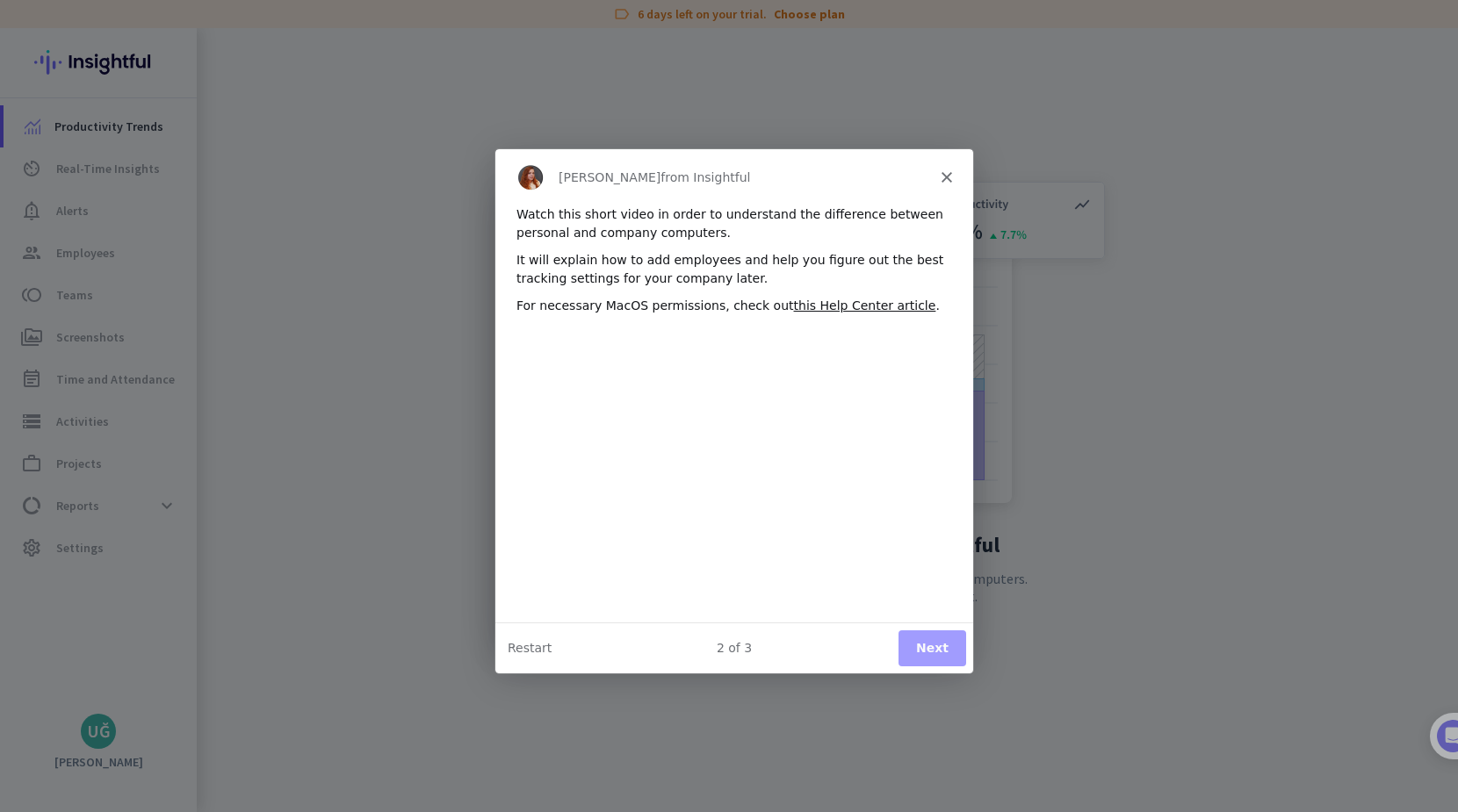
click at [934, 645] on button "Next" at bounding box center [931, 648] width 68 height 36
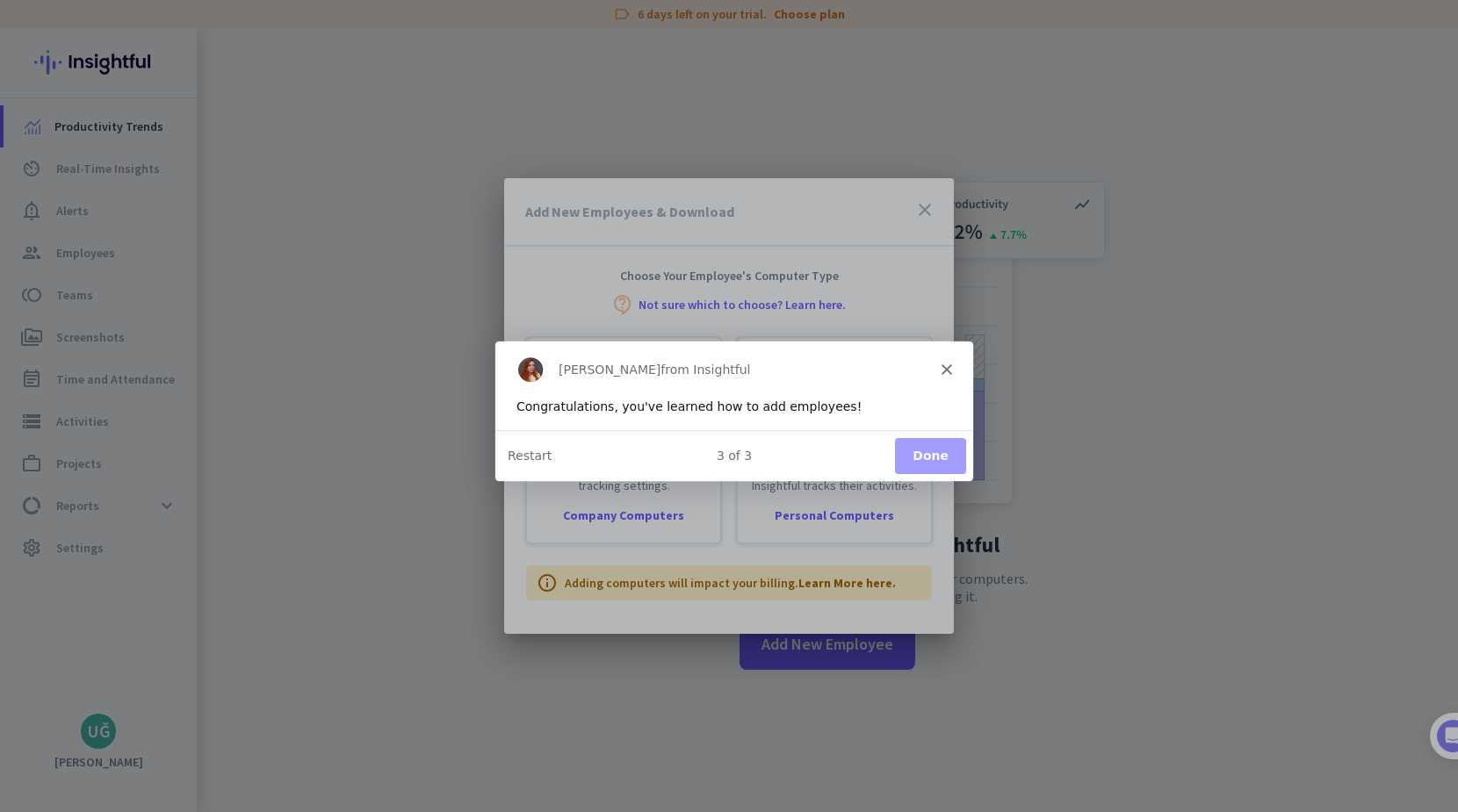
click at [953, 455] on button "Done" at bounding box center [929, 455] width 72 height 36
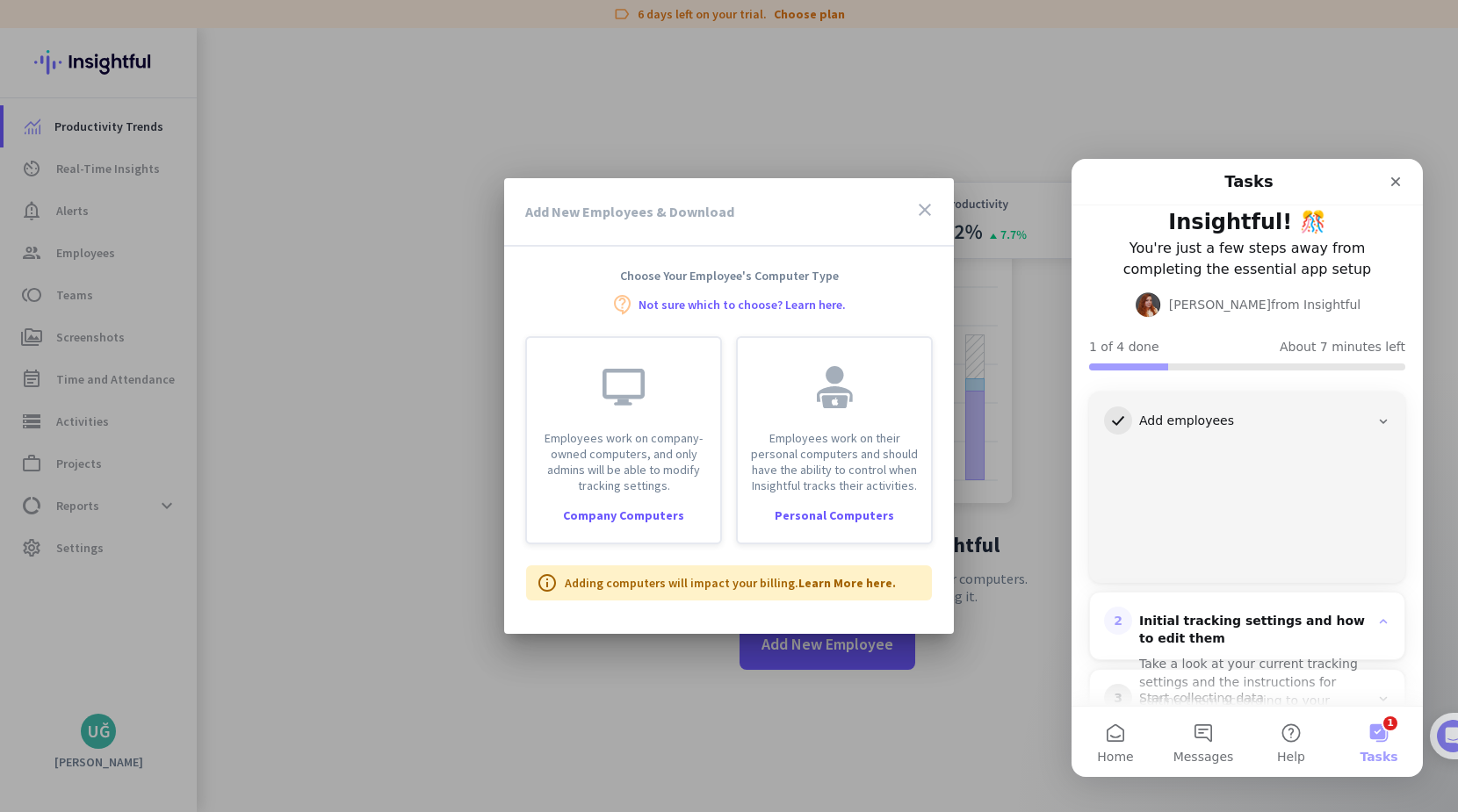
scroll to position [135, 0]
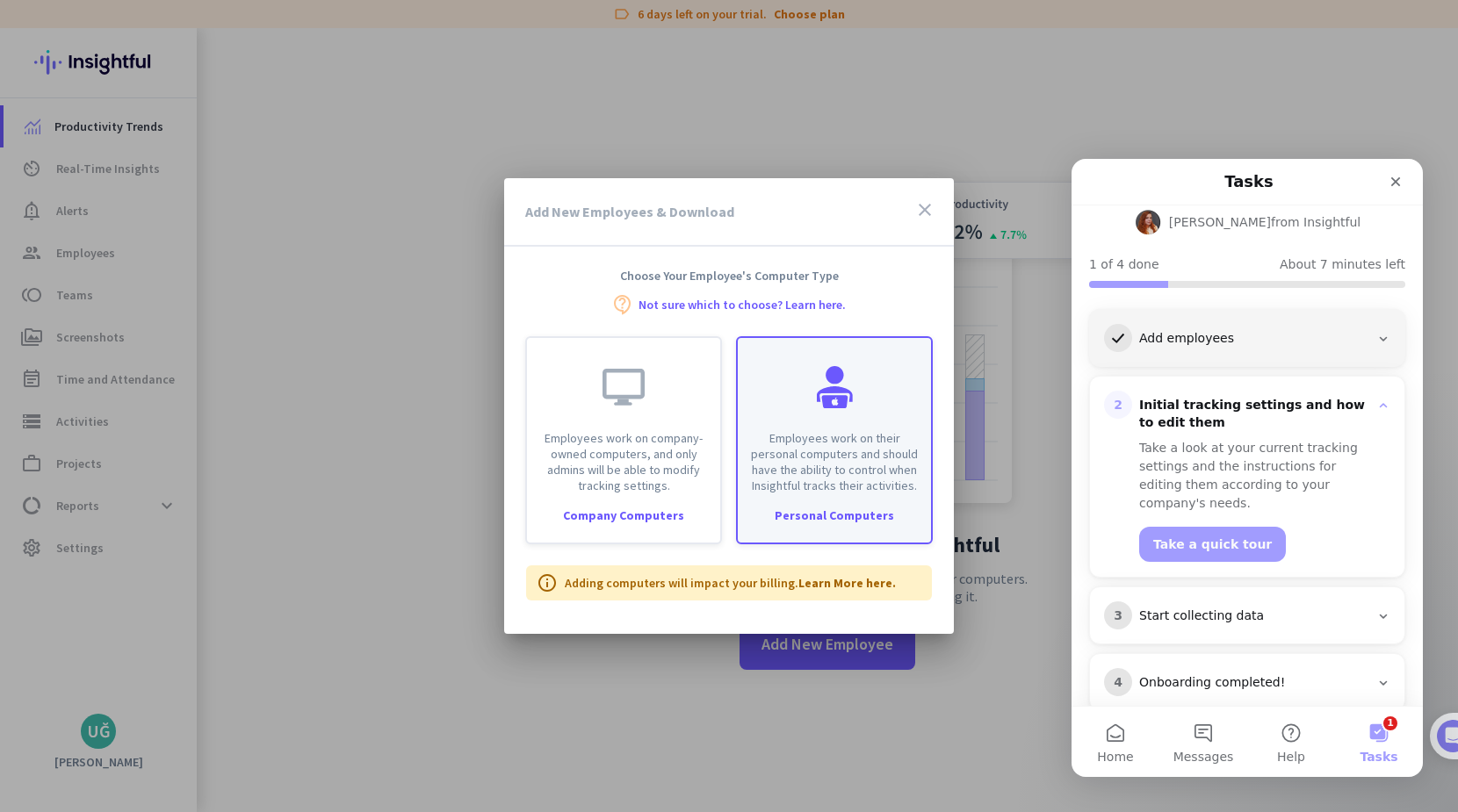
click at [811, 448] on p "Employees work on their personal computers and should have the ability to contr…" at bounding box center [834, 462] width 172 height 63
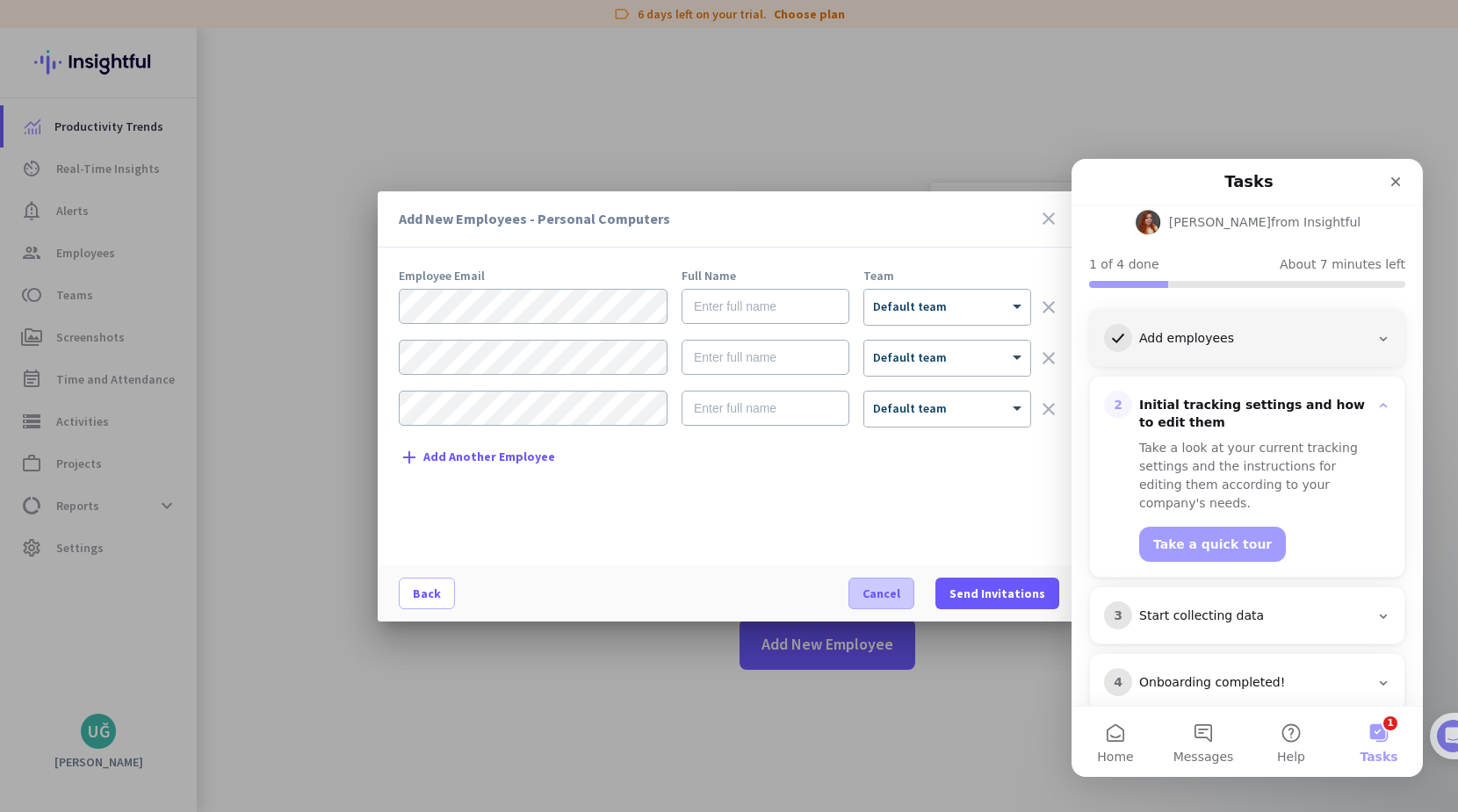
click at [888, 590] on span "Cancel" at bounding box center [882, 593] width 38 height 17
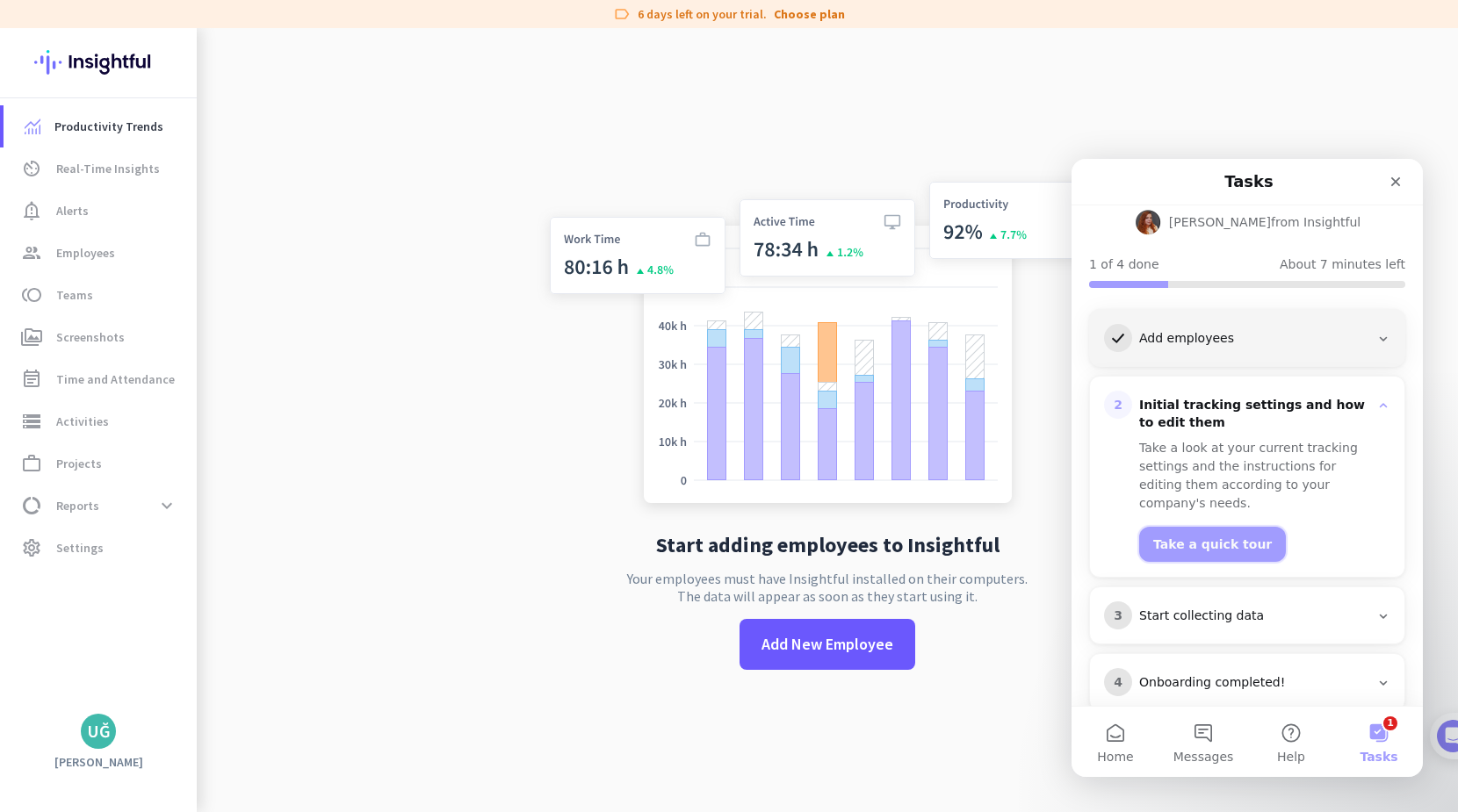
click at [1212, 527] on button "Take a quick tour" at bounding box center [1213, 544] width 147 height 35
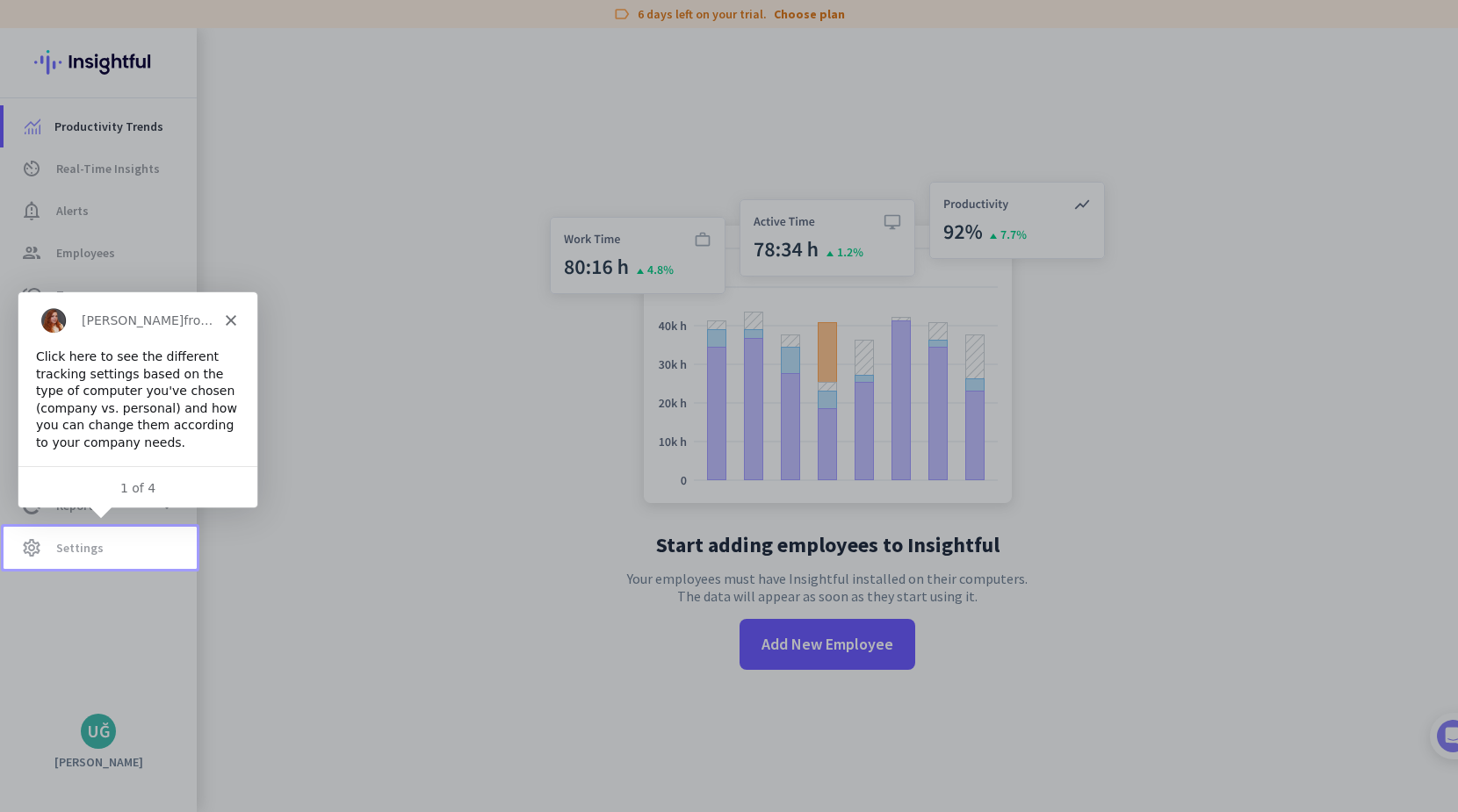
scroll to position [0, 0]
click at [78, 547] on span "Settings" at bounding box center [80, 548] width 48 height 21
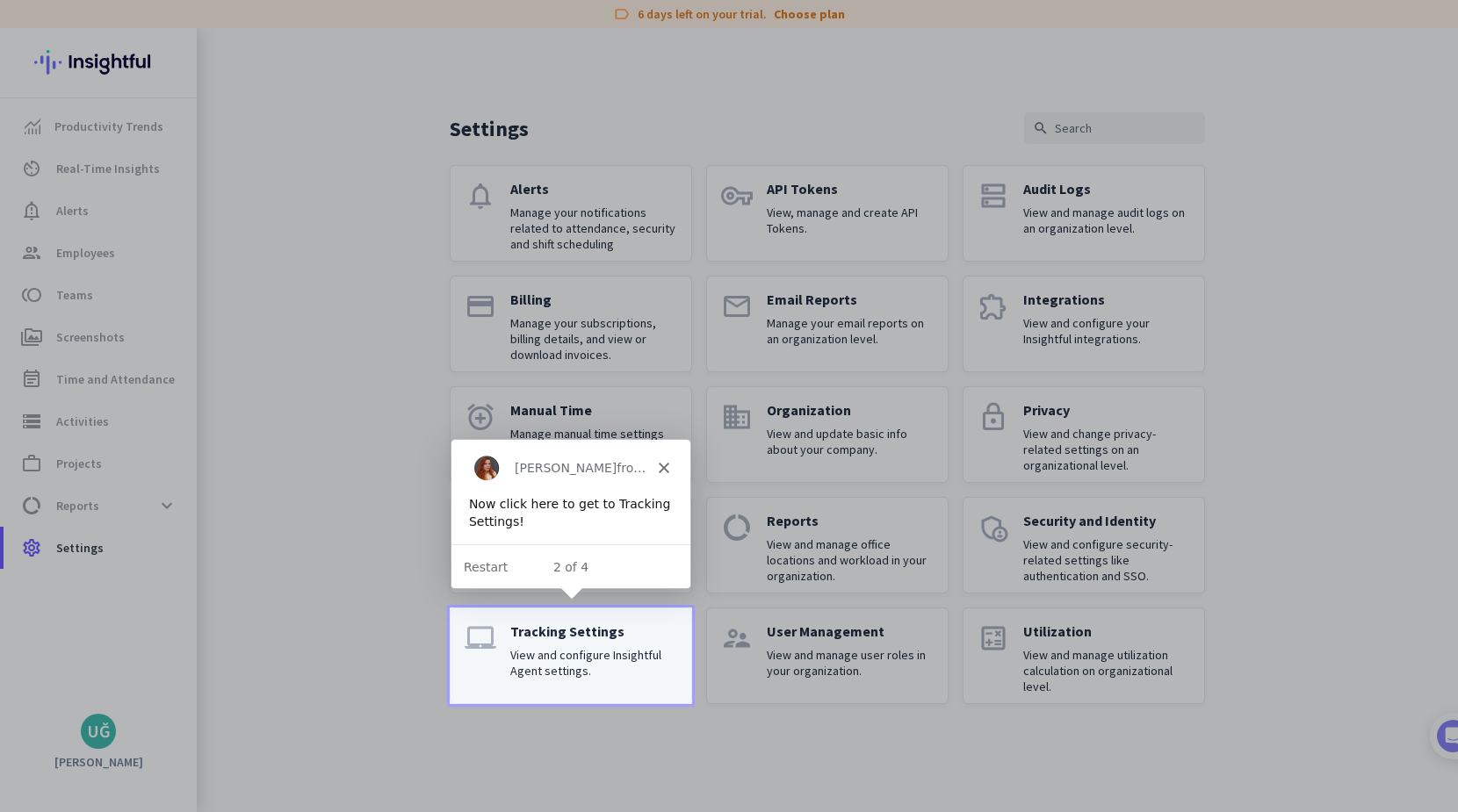
click at [601, 638] on p "Tracking Settings" at bounding box center [594, 632] width 167 height 17
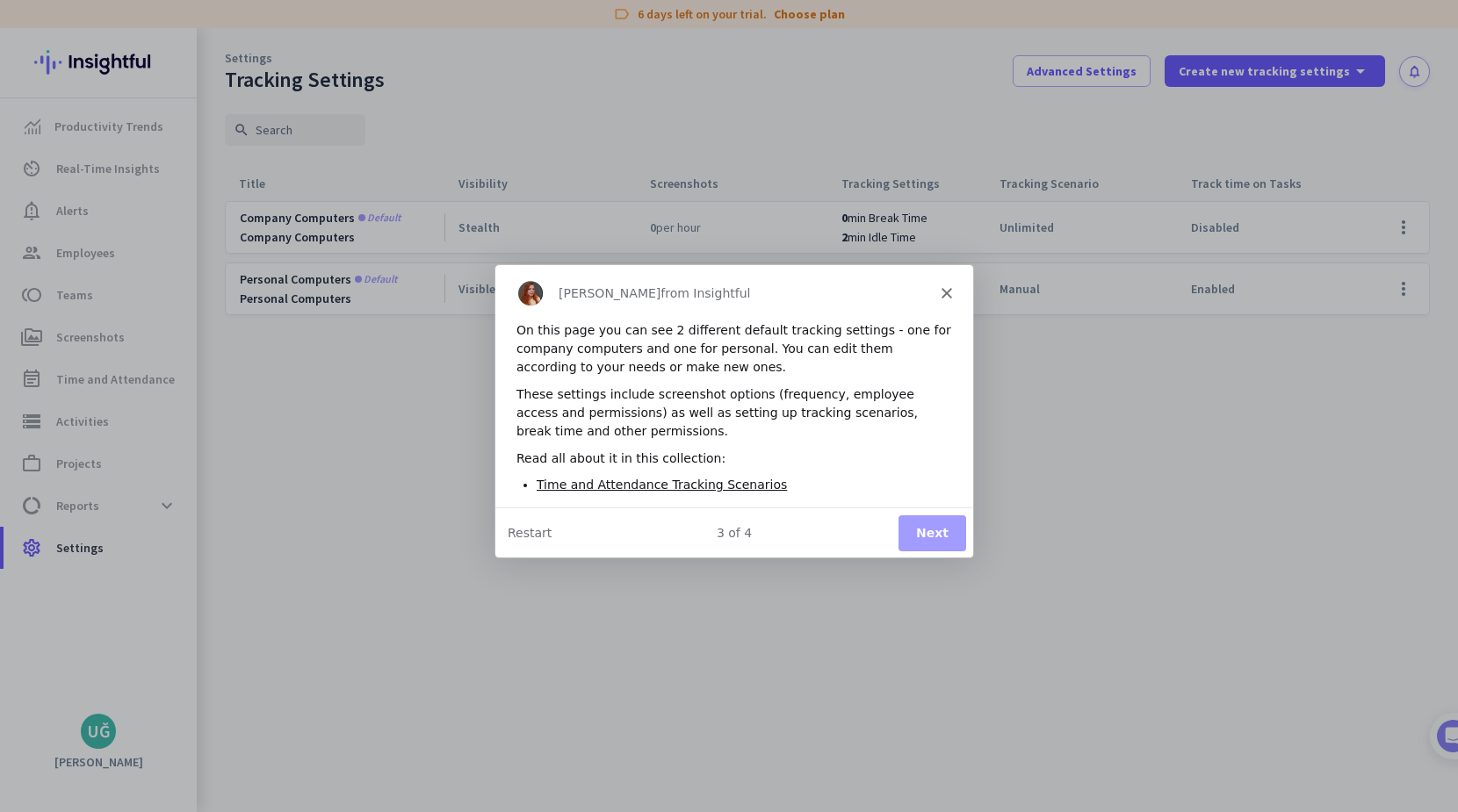
click at [938, 529] on button "Next" at bounding box center [931, 531] width 68 height 36
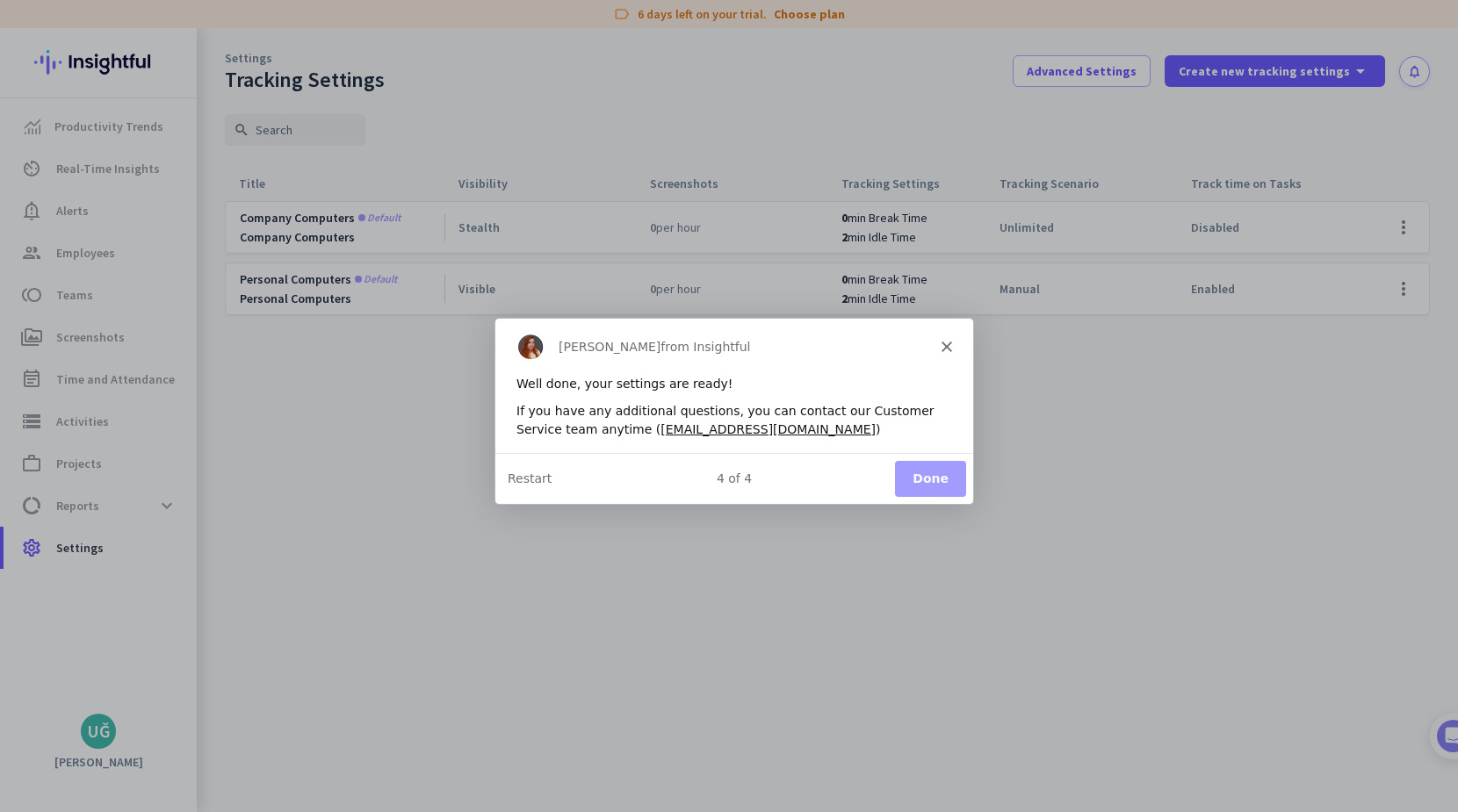
click at [942, 475] on button "Done" at bounding box center [929, 478] width 72 height 36
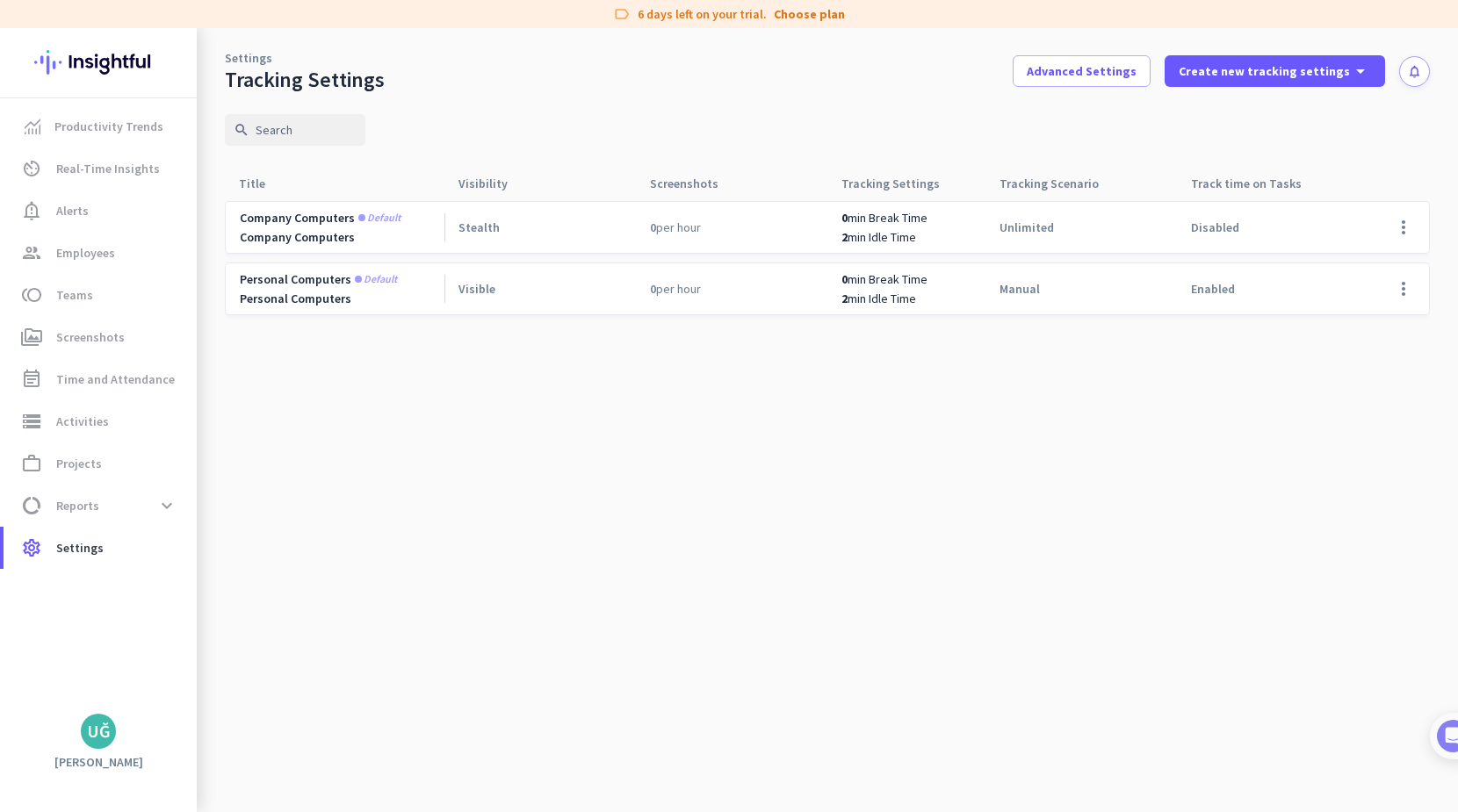
scroll to position [124, 0]
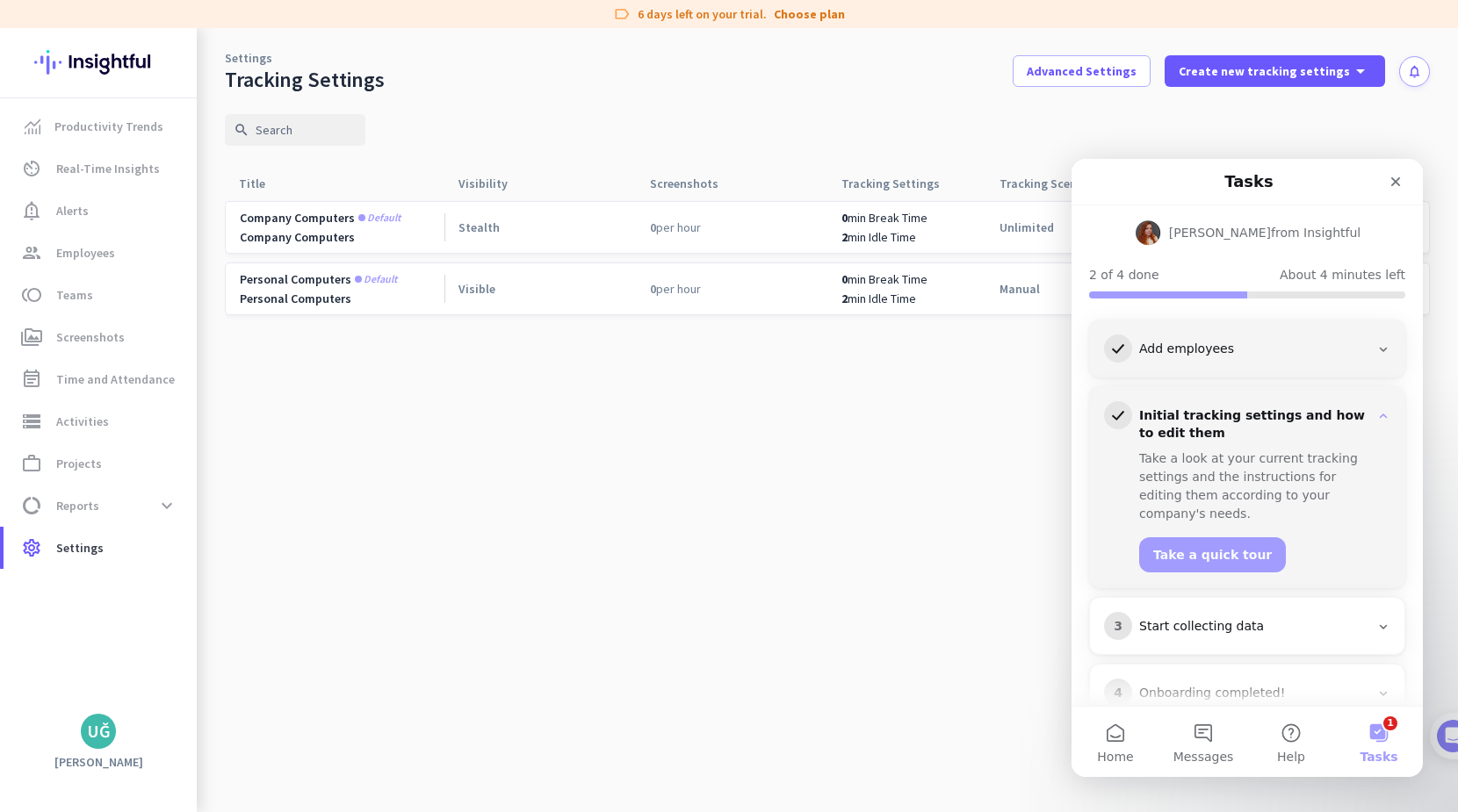
click at [323, 239] on div "Company Computers" at bounding box center [342, 237] width 204 height 16
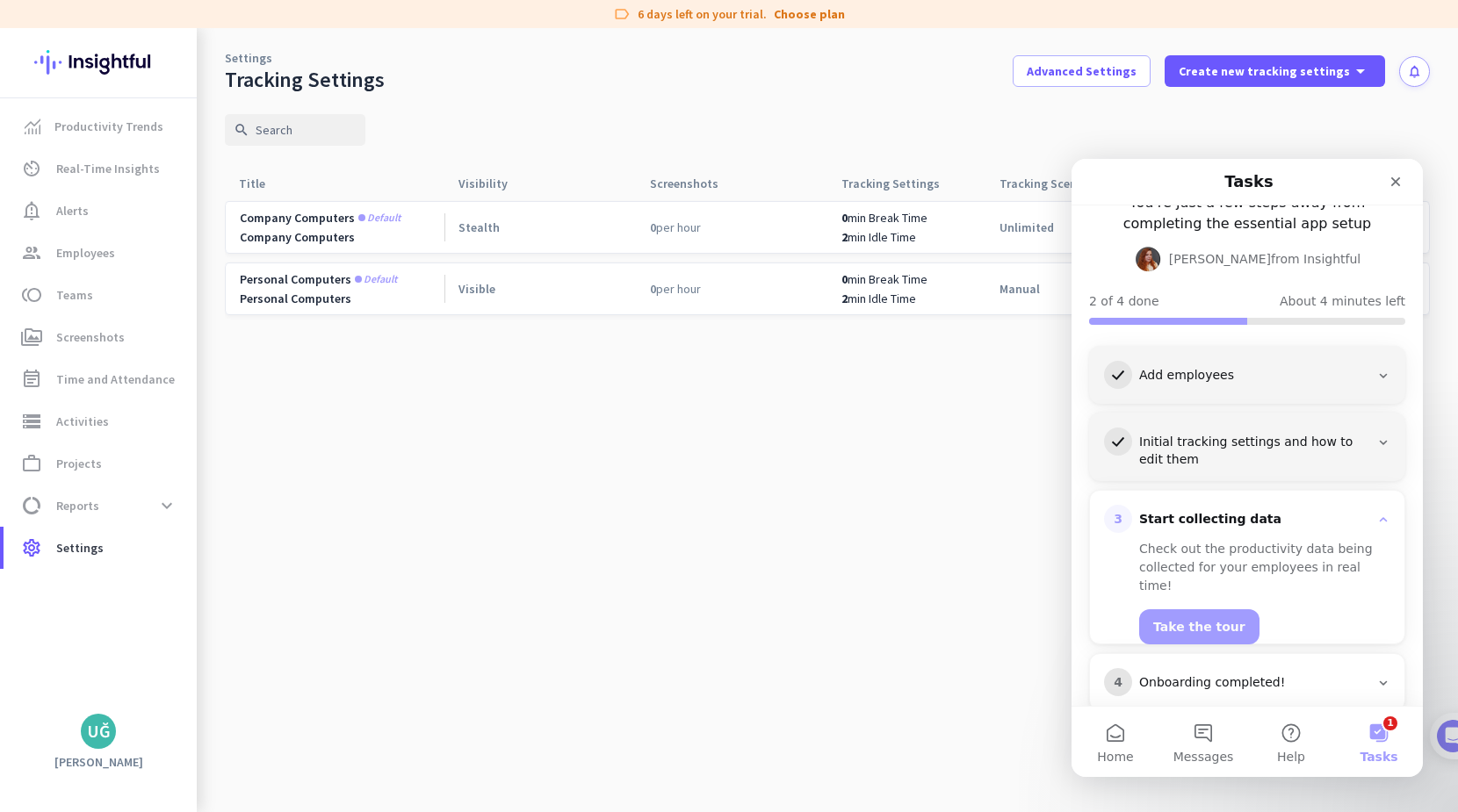
scroll to position [0, 1]
click at [303, 297] on div "Personal Computers" at bounding box center [342, 299] width 204 height 16
click at [1200, 610] on button "Take the tour" at bounding box center [1199, 627] width 120 height 35
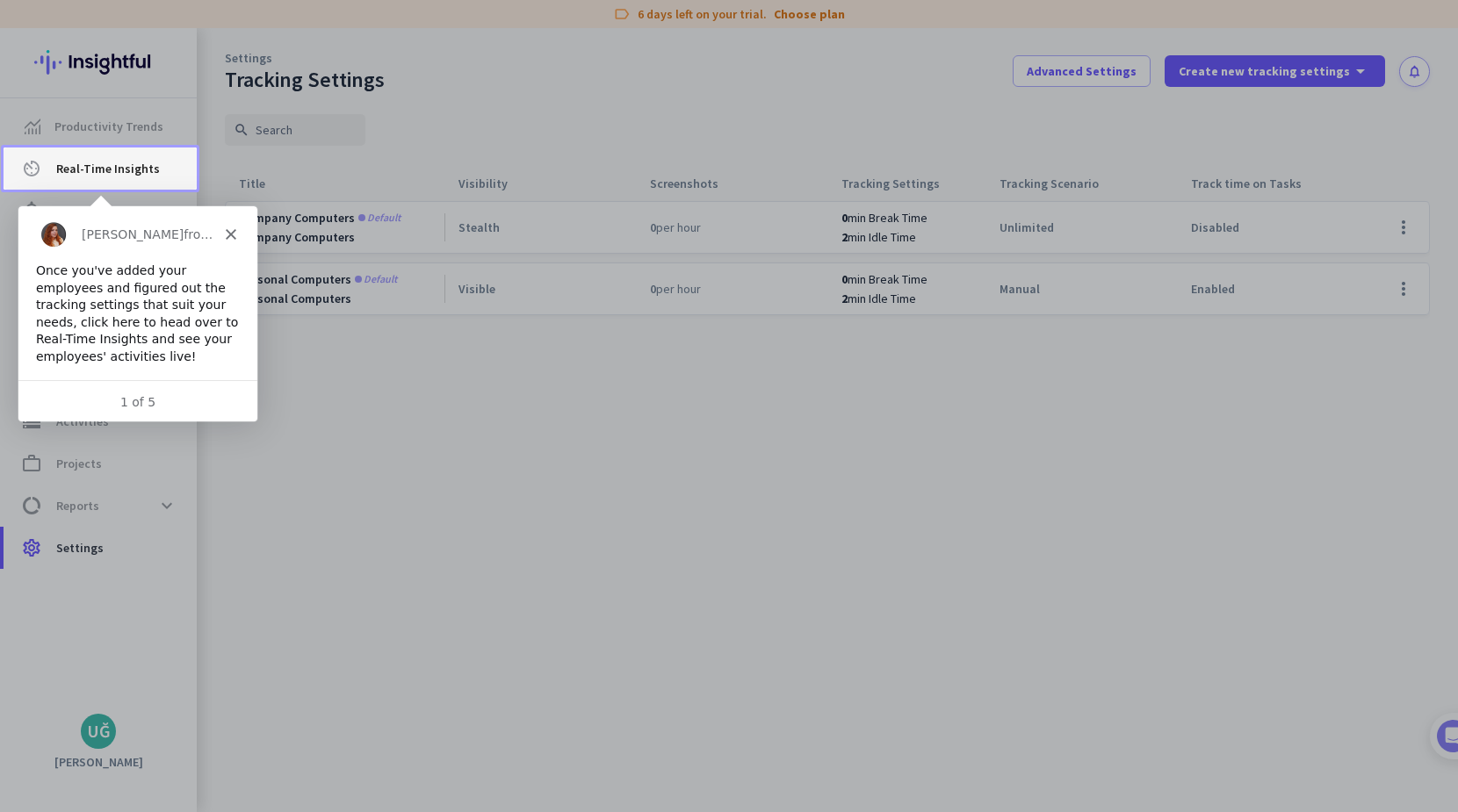
click at [157, 173] on span "av_timer Real-Time Insights" at bounding box center [99, 169] width 165 height 21
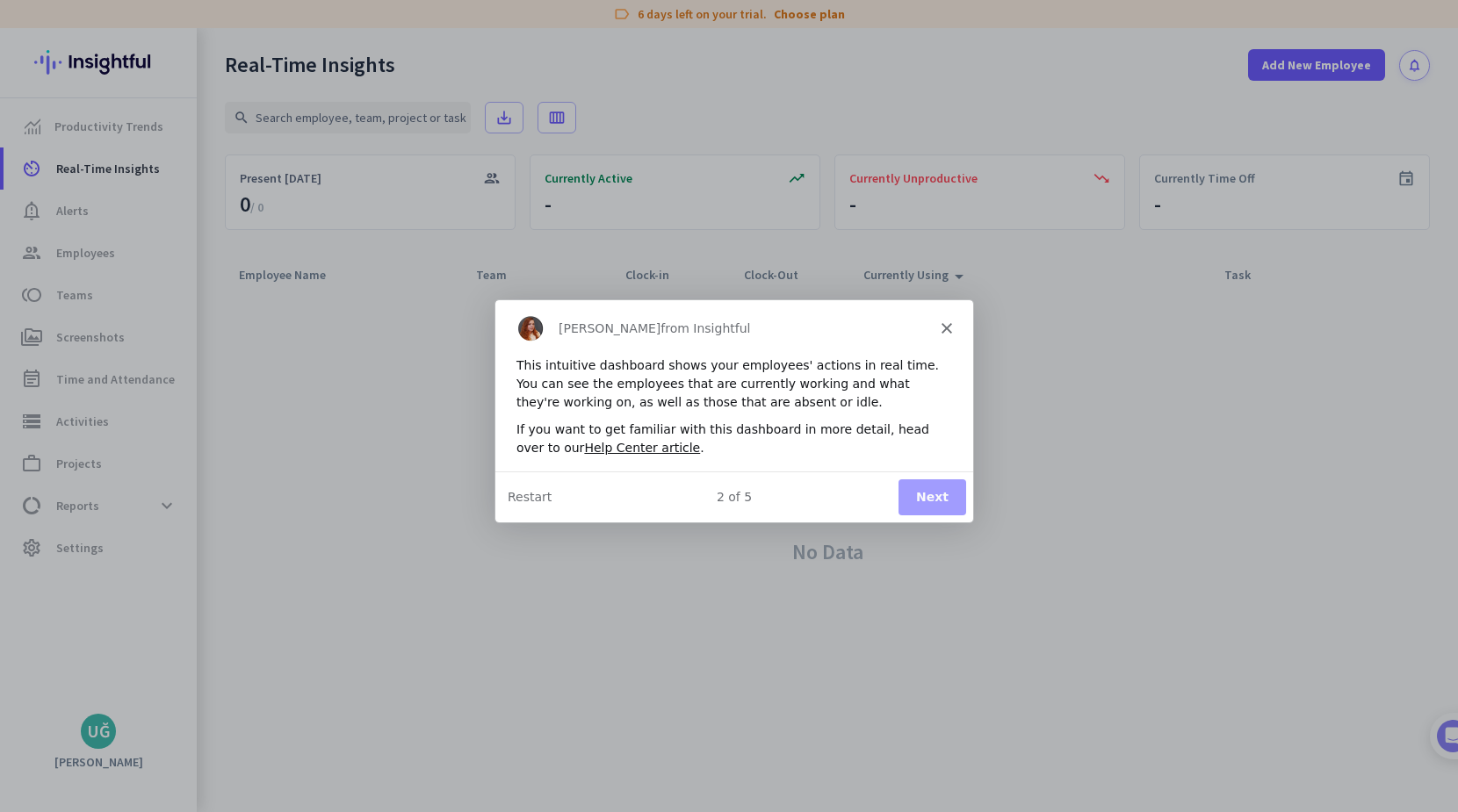
click at [925, 495] on button "Next" at bounding box center [931, 497] width 68 height 36
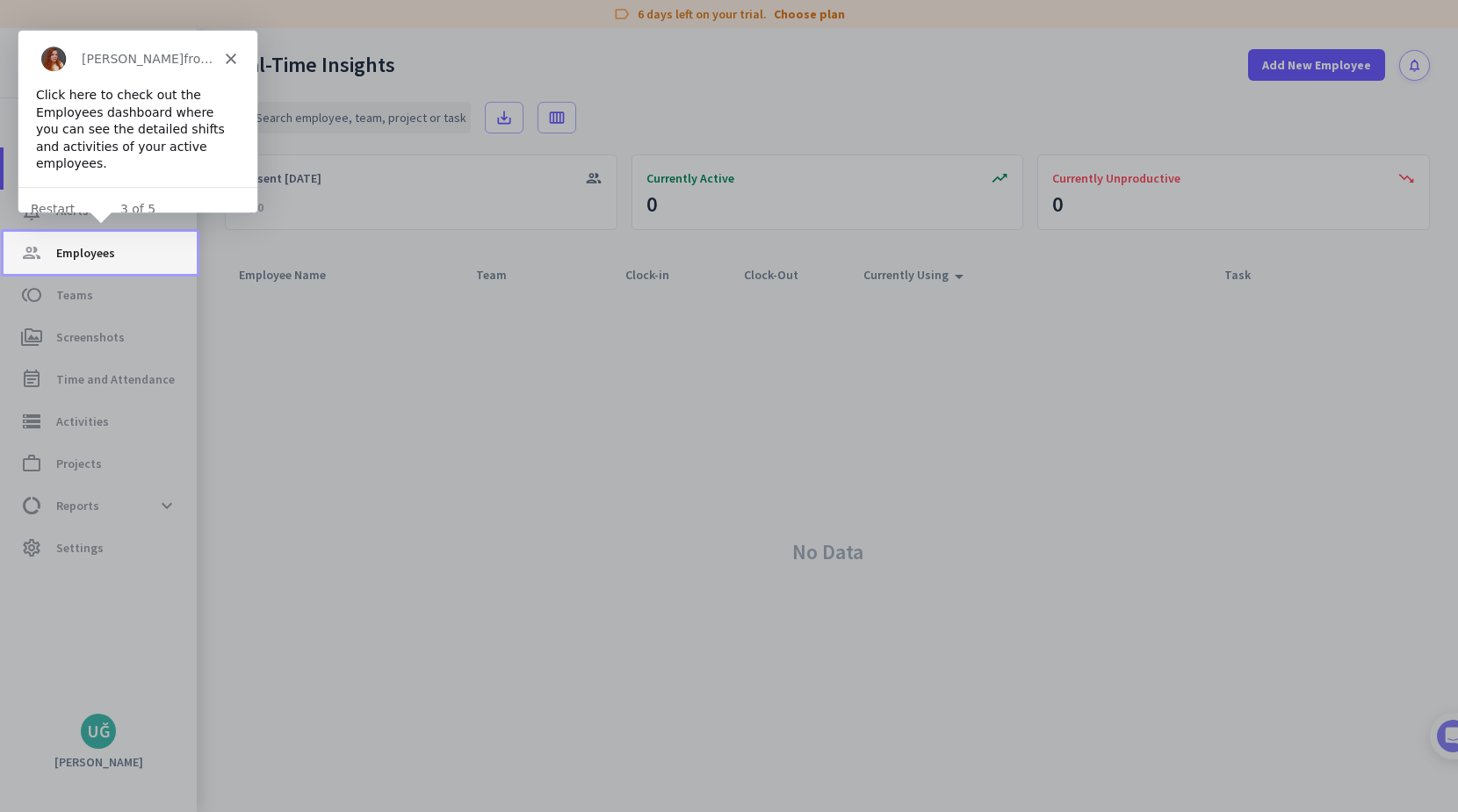
click at [114, 260] on span "Employees" at bounding box center [86, 253] width 59 height 21
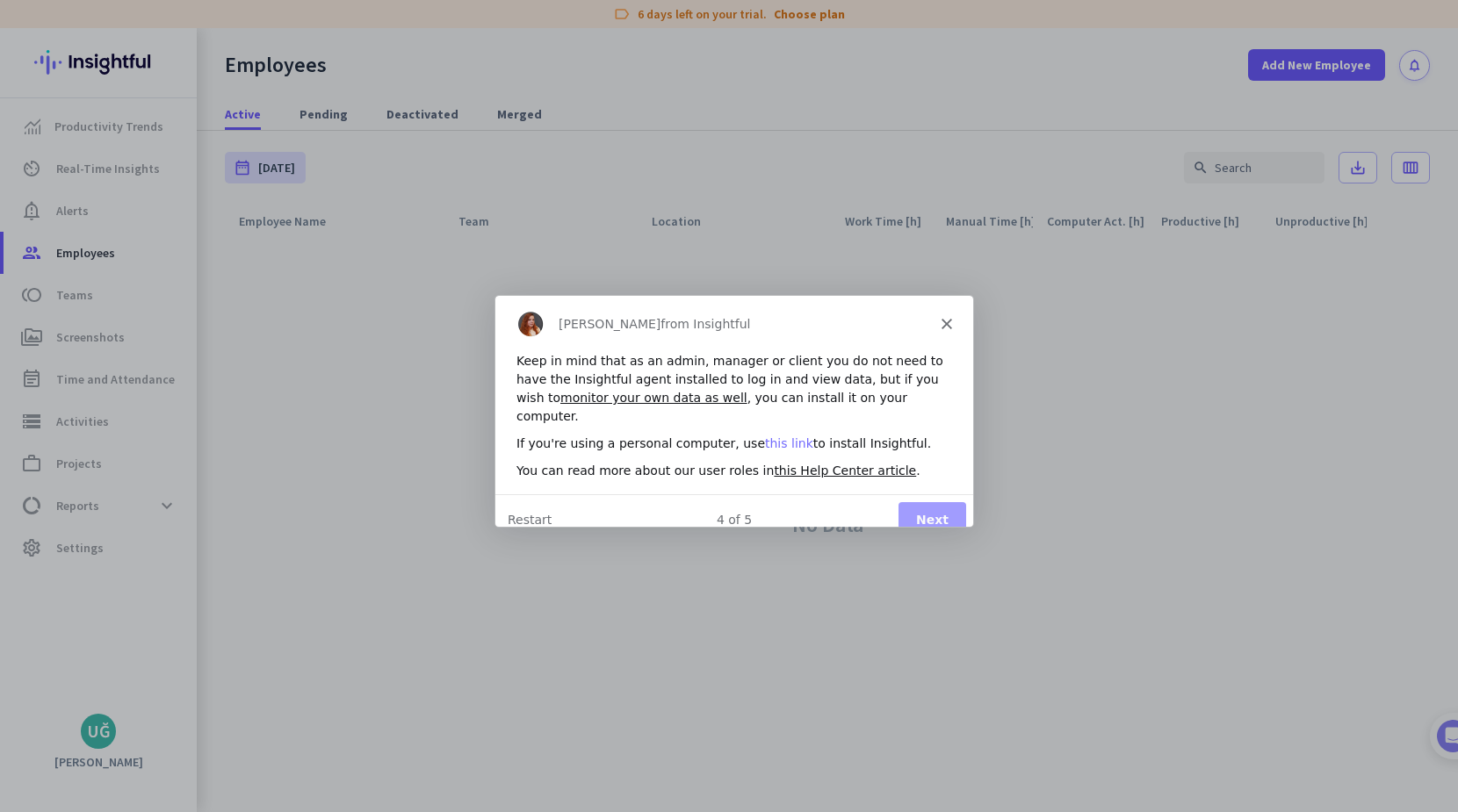
click at [772, 436] on link "this link" at bounding box center [788, 443] width 49 height 14
